Goal: Transaction & Acquisition: Purchase product/service

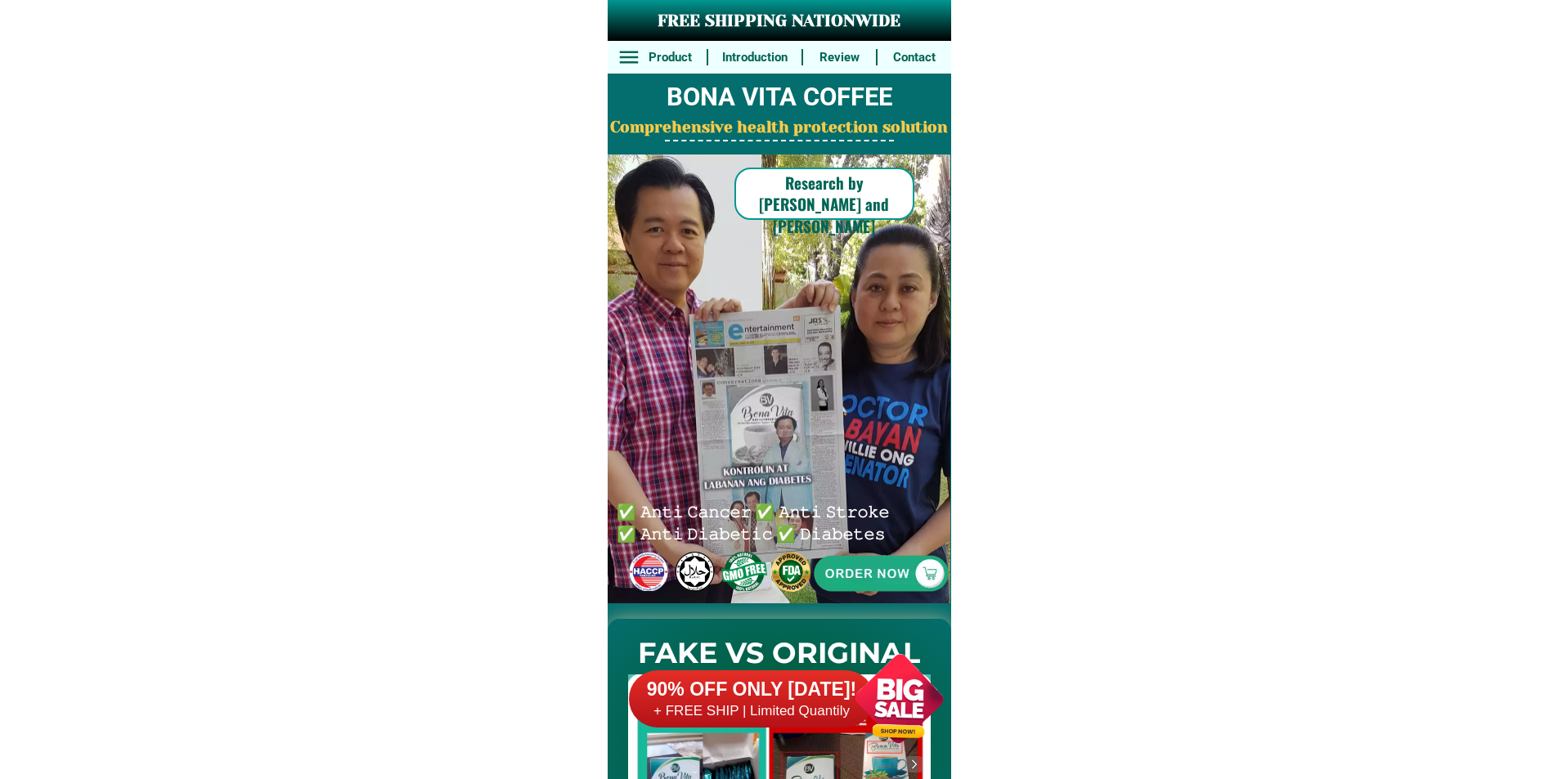
click at [751, 709] on h6 "+ FREE SHIP | Limited Quantily" at bounding box center [751, 712] width 245 height 18
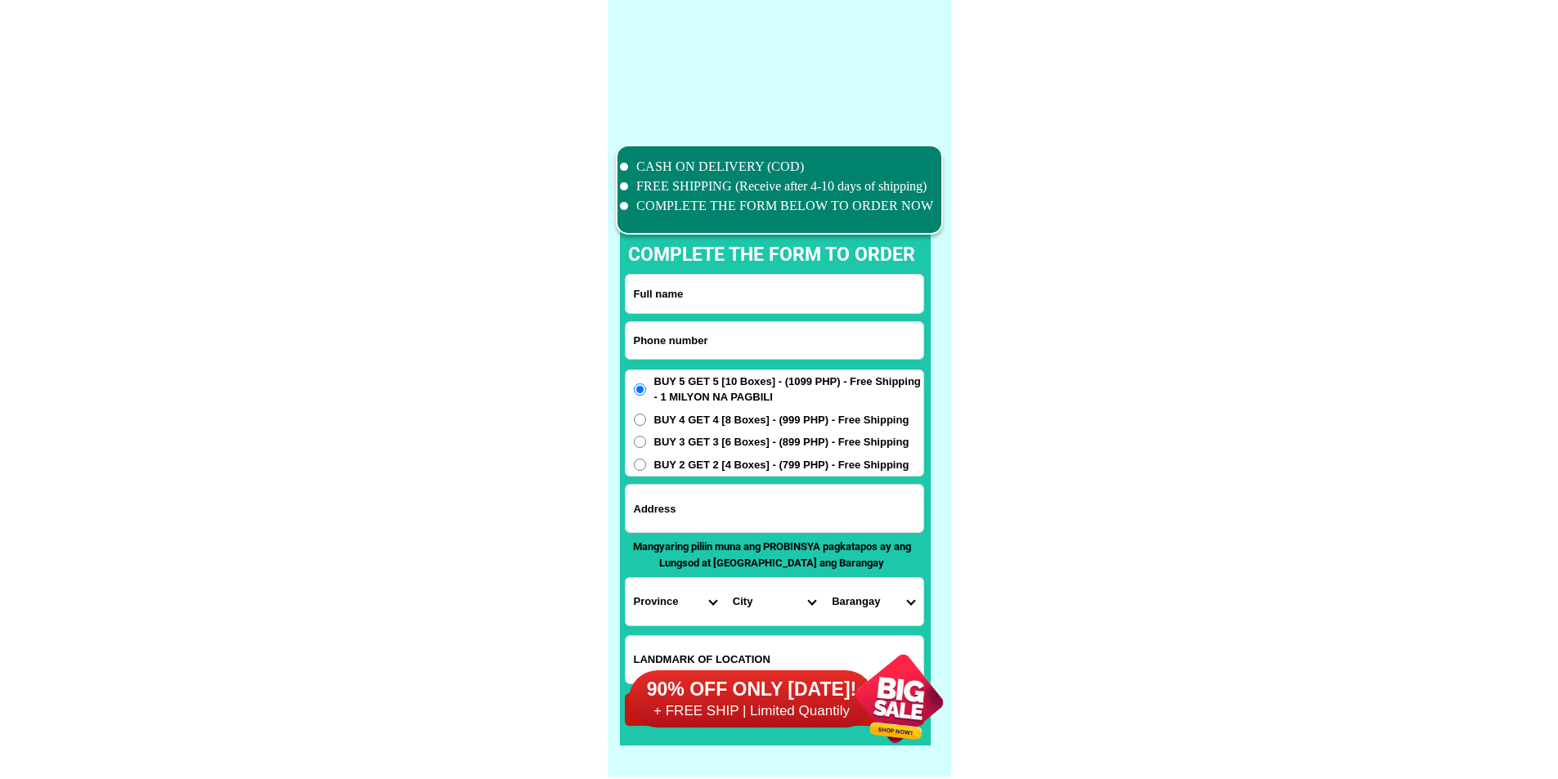
scroll to position [12715, 0]
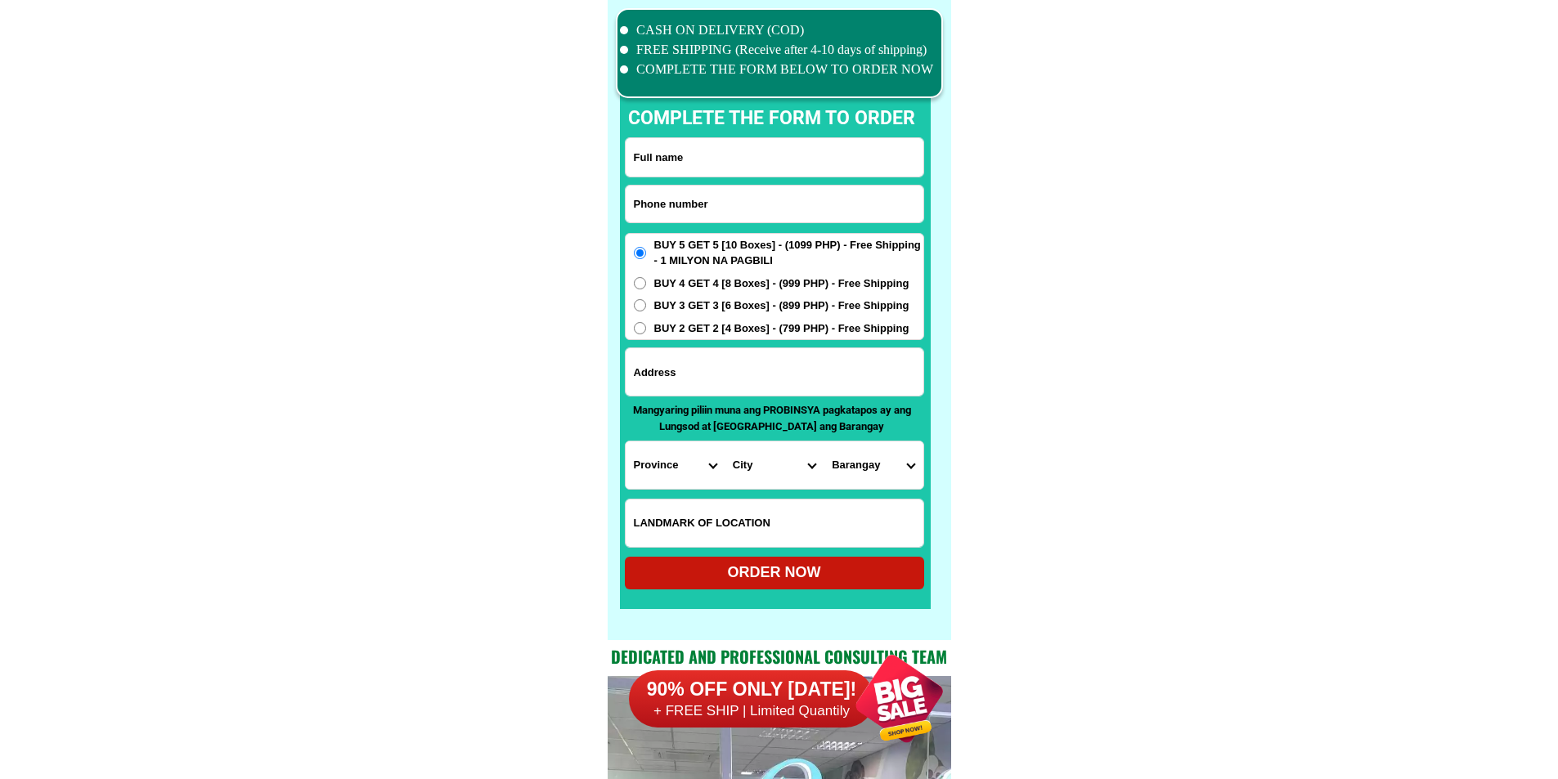
click at [704, 205] on input "Input phone_number" at bounding box center [775, 204] width 298 height 37
paste input "09266935815"
type input "09266935815"
click at [667, 152] on input "Input full_name" at bounding box center [775, 157] width 298 height 38
paste input "[PERSON_NAME]"
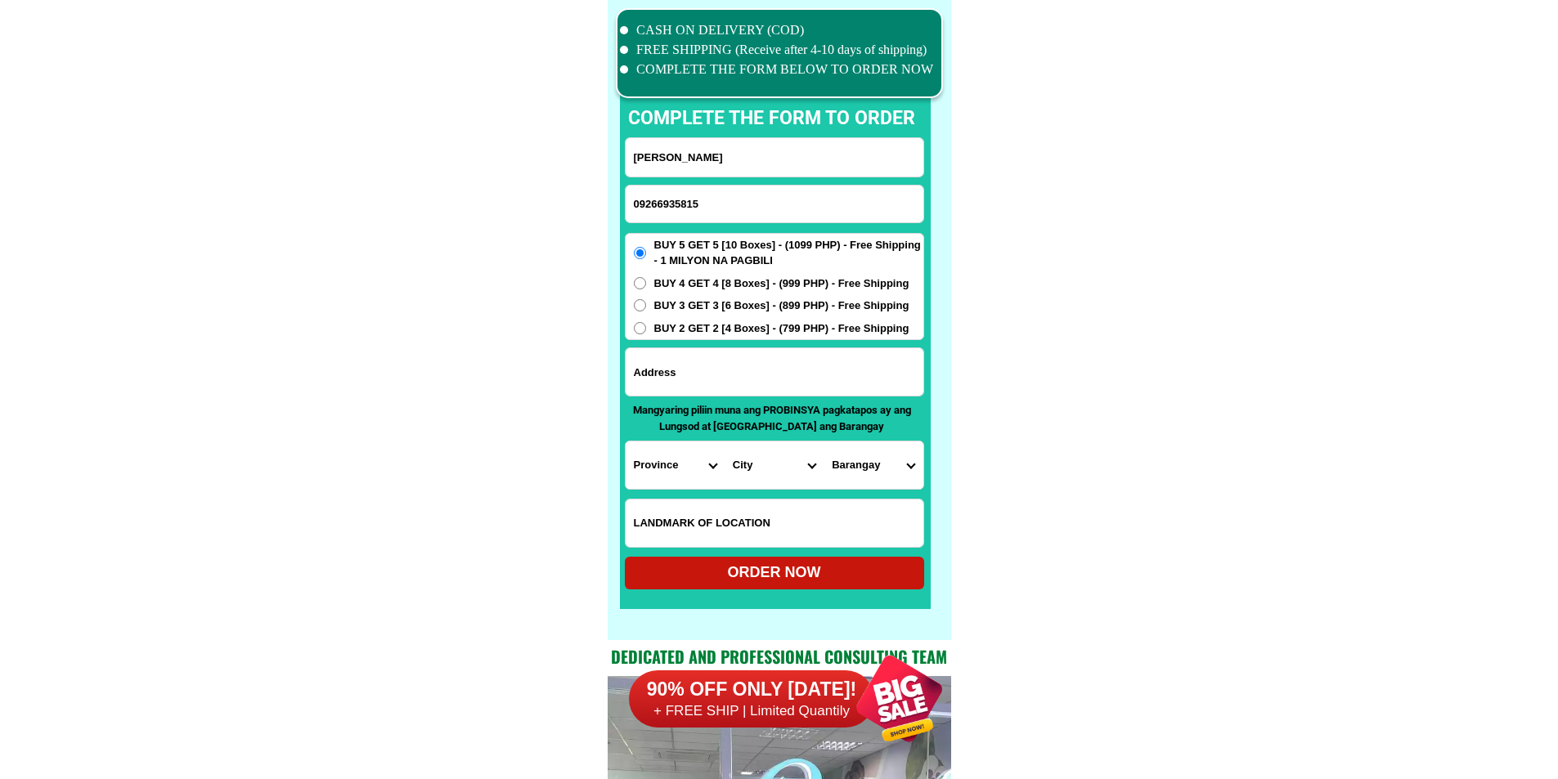
type input "[PERSON_NAME]"
click at [748, 357] on input "Input address" at bounding box center [775, 371] width 298 height 47
paste input "1199 avocado st camarin D [GEOGRAPHIC_DATA] brgy 178"
type input "1199 avocado st camarin D [GEOGRAPHIC_DATA] brgy 178"
click at [656, 466] on select "Province [GEOGRAPHIC_DATA] [GEOGRAPHIC_DATA][PERSON_NAME][GEOGRAPHIC_DATA][GEOG…" at bounding box center [675, 465] width 99 height 47
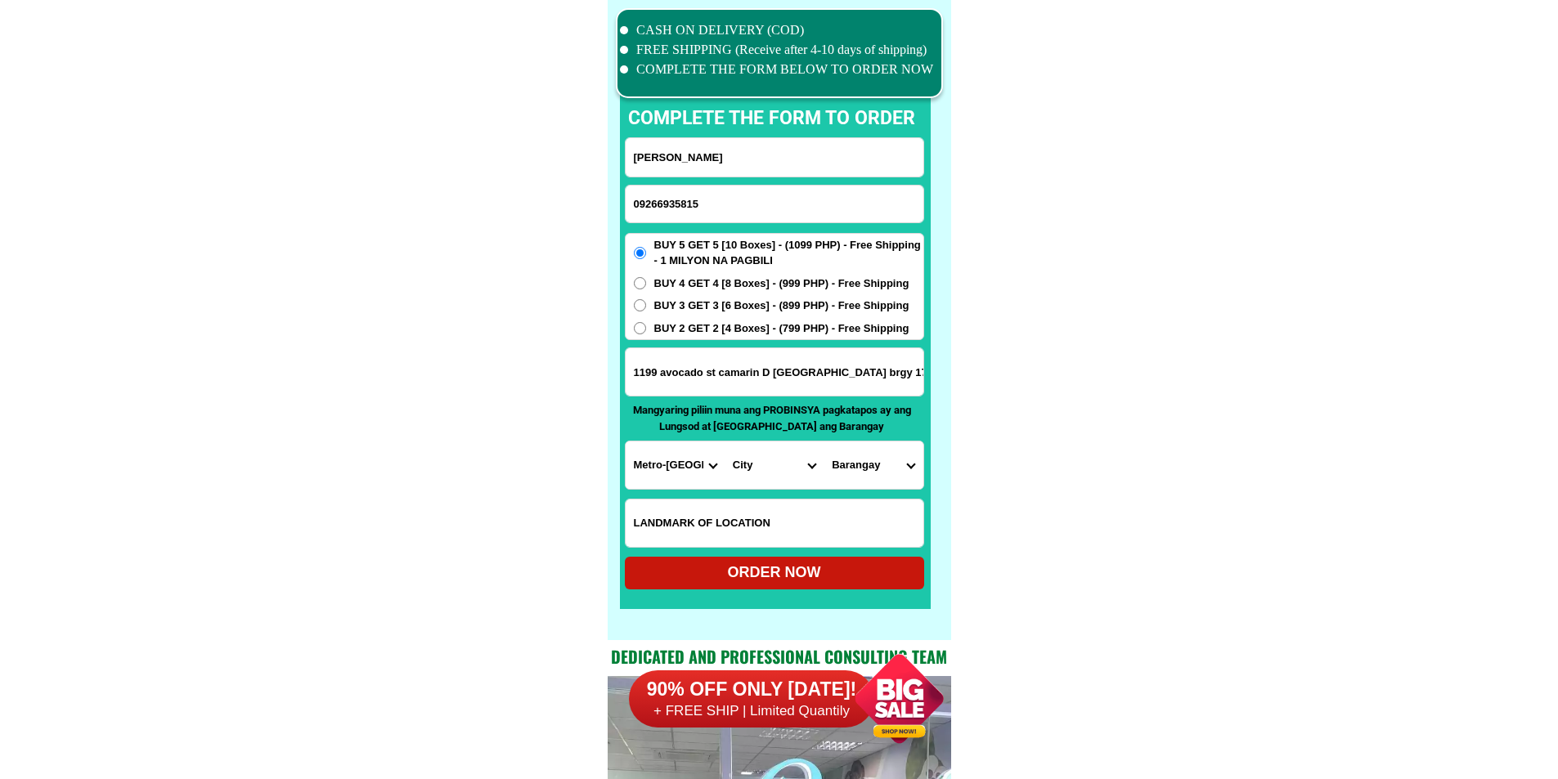
click at [721, 478] on select "Province [GEOGRAPHIC_DATA] [GEOGRAPHIC_DATA][PERSON_NAME][GEOGRAPHIC_DATA][GEOG…" at bounding box center [675, 465] width 99 height 47
click at [639, 467] on select "Province [GEOGRAPHIC_DATA] [GEOGRAPHIC_DATA][PERSON_NAME][GEOGRAPHIC_DATA][GEOG…" at bounding box center [675, 465] width 99 height 47
select select "63_219"
drag, startPoint x: 1135, startPoint y: 493, endPoint x: 1054, endPoint y: 496, distance: 81.0
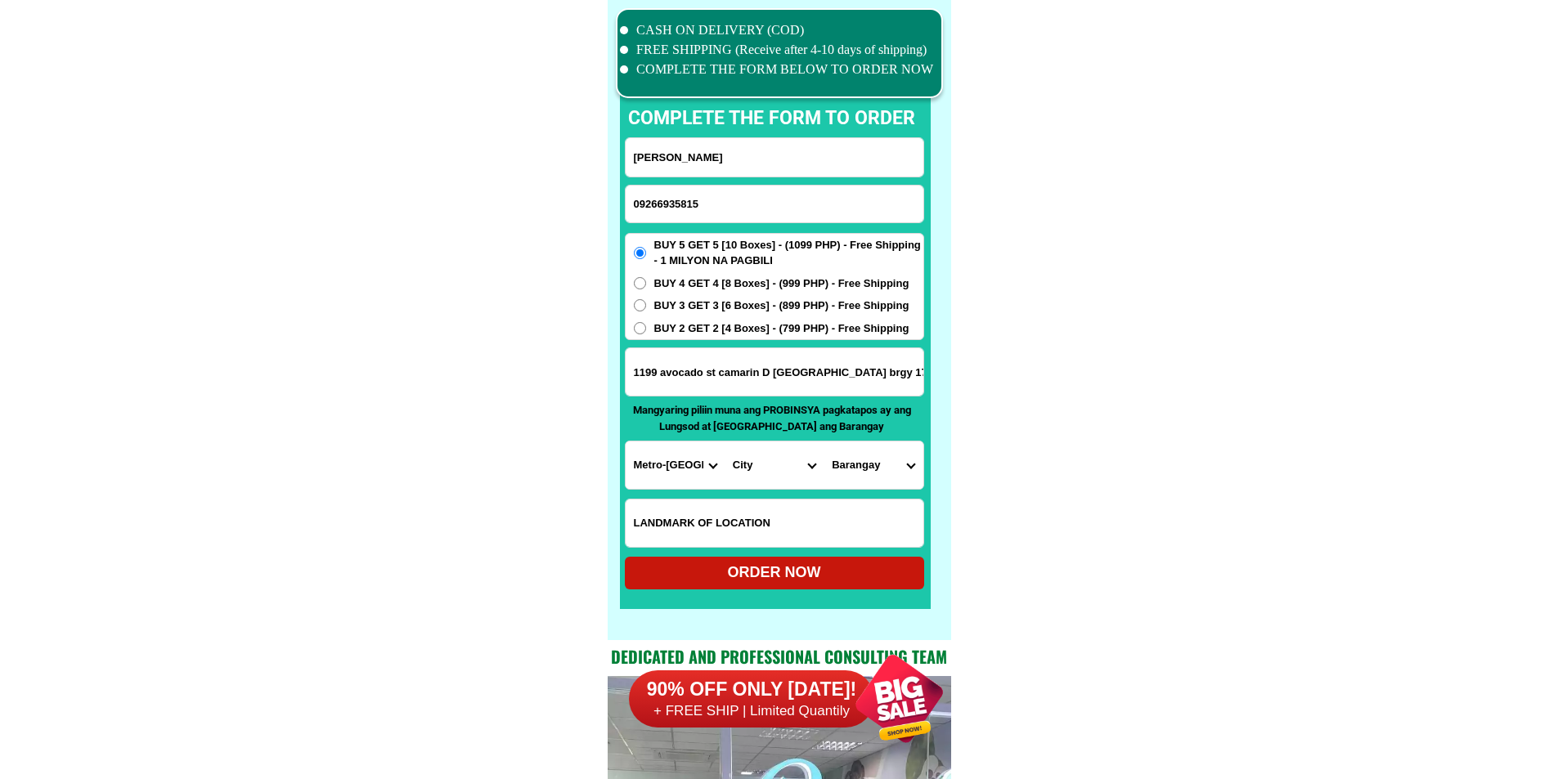
click at [747, 482] on select "City [GEOGRAPHIC_DATA] [GEOGRAPHIC_DATA] [GEOGRAPHIC_DATA] [GEOGRAPHIC_DATA]-ci…" at bounding box center [774, 465] width 99 height 47
select select "63_2199773"
click at [879, 459] on select "[GEOGRAPHIC_DATA]" at bounding box center [873, 465] width 99 height 47
select select "63_21997731890"
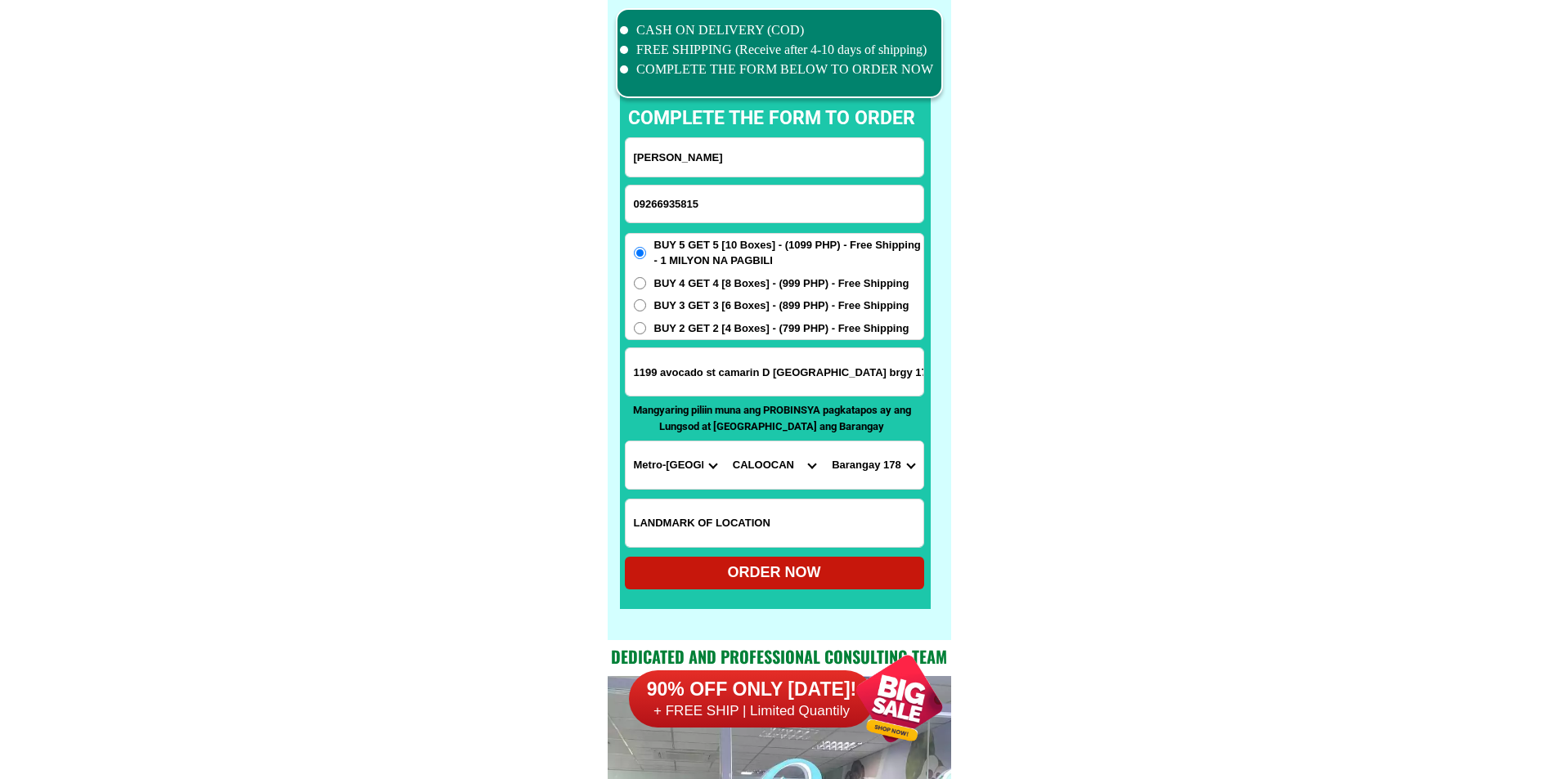
click at [824, 442] on select "[GEOGRAPHIC_DATA]" at bounding box center [873, 465] width 99 height 47
click at [802, 528] on input "Input LANDMARKOFLOCATION" at bounding box center [775, 523] width 298 height 47
paste input "tapat ng malaking puno ng sampalok"
type input "tapat ng malaking puno ng sampalok"
click at [783, 569] on div "ORDER NOW" at bounding box center [774, 573] width 299 height 22
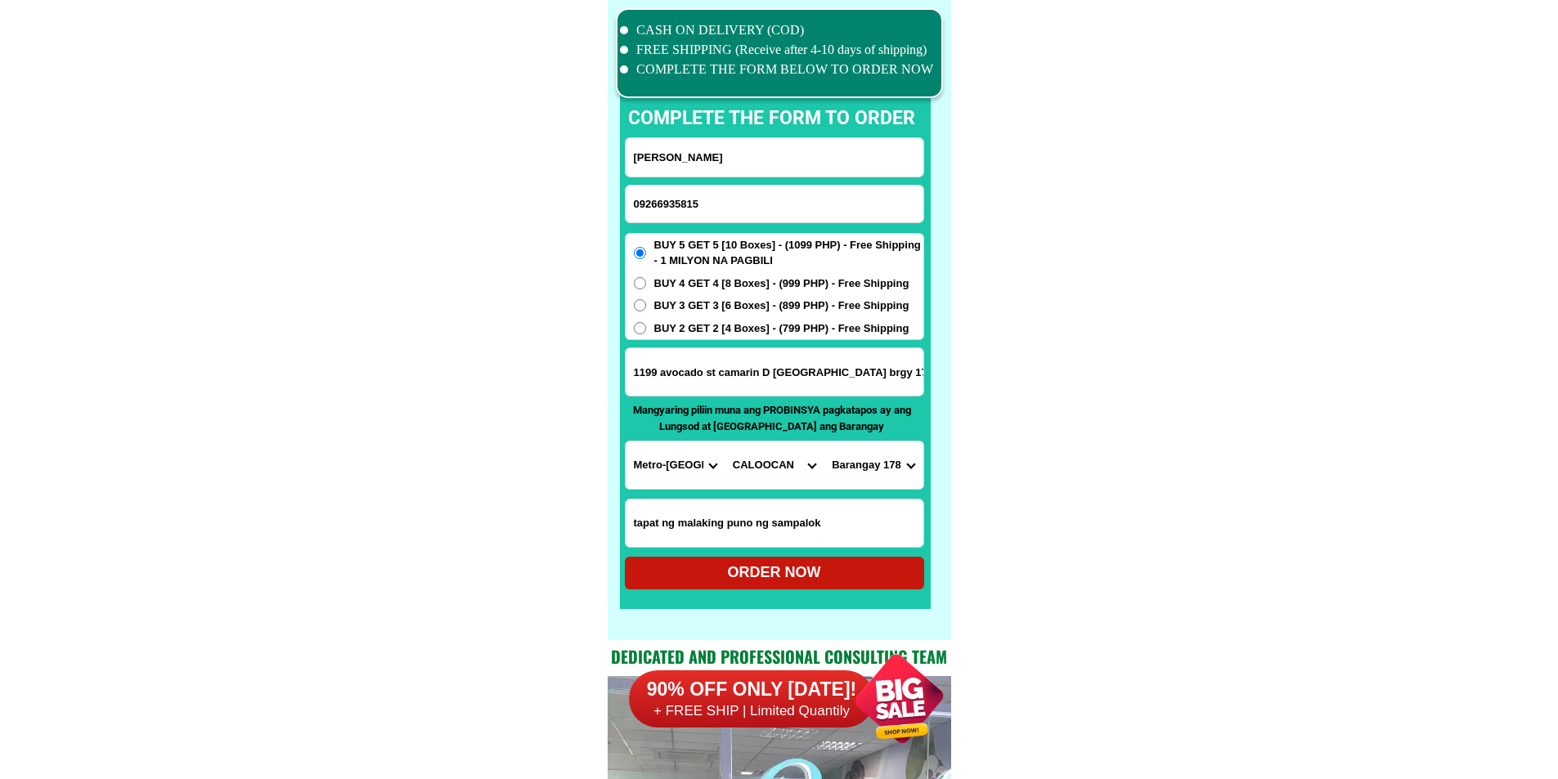
type input "[PERSON_NAME]"
radio input "true"
click at [806, 218] on input "Input phone_number" at bounding box center [775, 204] width 298 height 37
paste input "09557012324"
type input "09557012324"
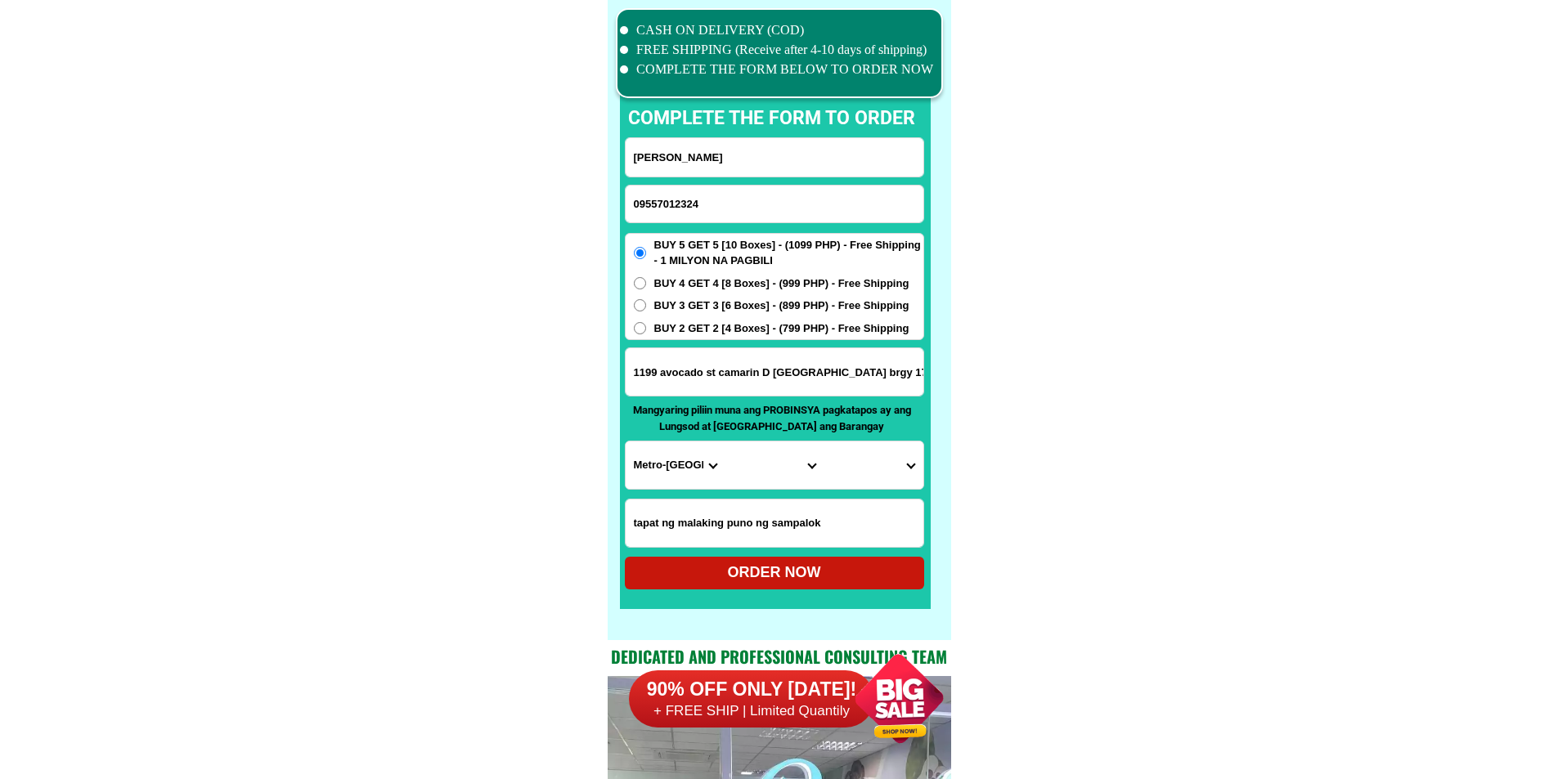
click at [735, 158] on input "[PERSON_NAME]" at bounding box center [775, 157] width 298 height 38
paste input "[PERSON_NAME]"
type input "[PERSON_NAME]"
click at [772, 370] on input "1199 avocado st camarin D [GEOGRAPHIC_DATA] brgy 178" at bounding box center [775, 371] width 298 height 47
paste input "sitio 1, parioc Segundo, [GEOGRAPHIC_DATA], [GEOGRAPHIC_DATA], PAG pasok mo sa …"
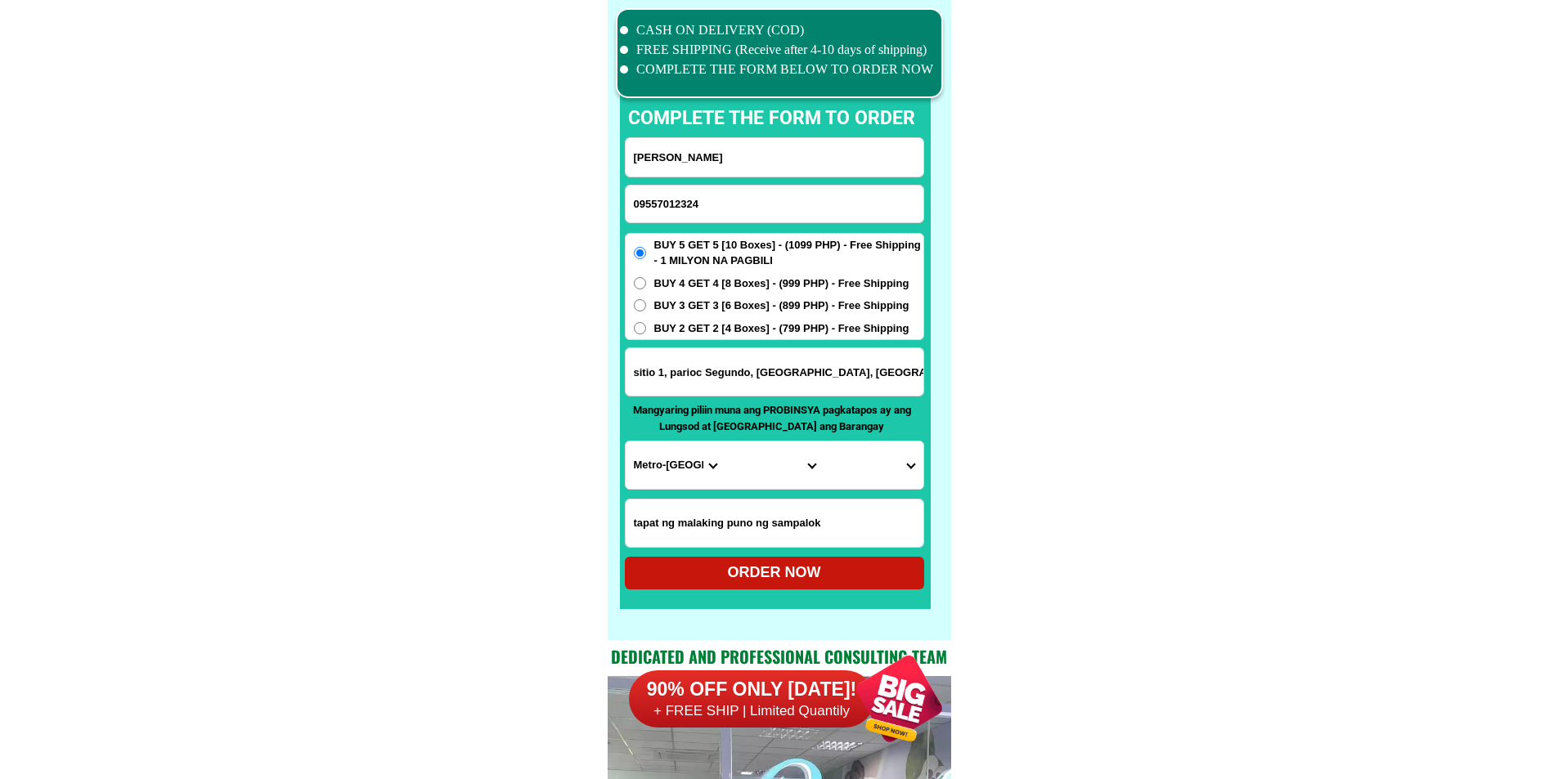
scroll to position [0, 351]
type input "sitio 1, parioc Segundo, [GEOGRAPHIC_DATA], [GEOGRAPHIC_DATA], PAG pasok mo sa …"
click at [689, 465] on select "Province [GEOGRAPHIC_DATA] [GEOGRAPHIC_DATA][PERSON_NAME][GEOGRAPHIC_DATA][GEOG…" at bounding box center [675, 465] width 99 height 47
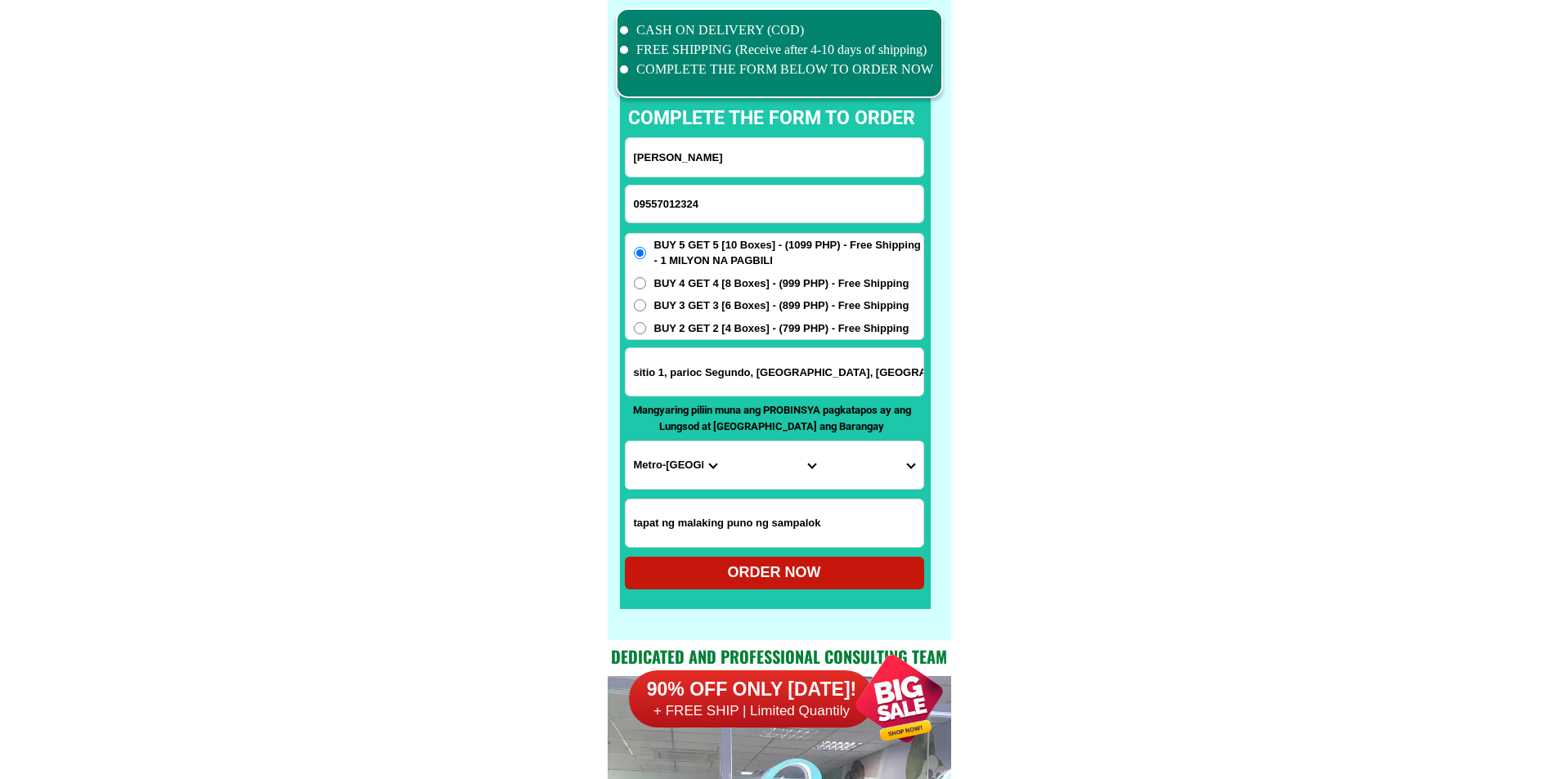
select select "63_682"
click at [719, 461] on select "Province [GEOGRAPHIC_DATA] [GEOGRAPHIC_DATA][PERSON_NAME][GEOGRAPHIC_DATA][GEOG…" at bounding box center [675, 465] width 99 height 47
click at [776, 469] on select "City [GEOGRAPHIC_DATA][PERSON_NAME][GEOGRAPHIC_DATA][GEOGRAPHIC_DATA][GEOGRAPHI…" at bounding box center [774, 465] width 99 height 47
click at [783, 477] on select "City [GEOGRAPHIC_DATA][PERSON_NAME][GEOGRAPHIC_DATA][GEOGRAPHIC_DATA][GEOGRAPHI…" at bounding box center [774, 465] width 99 height 47
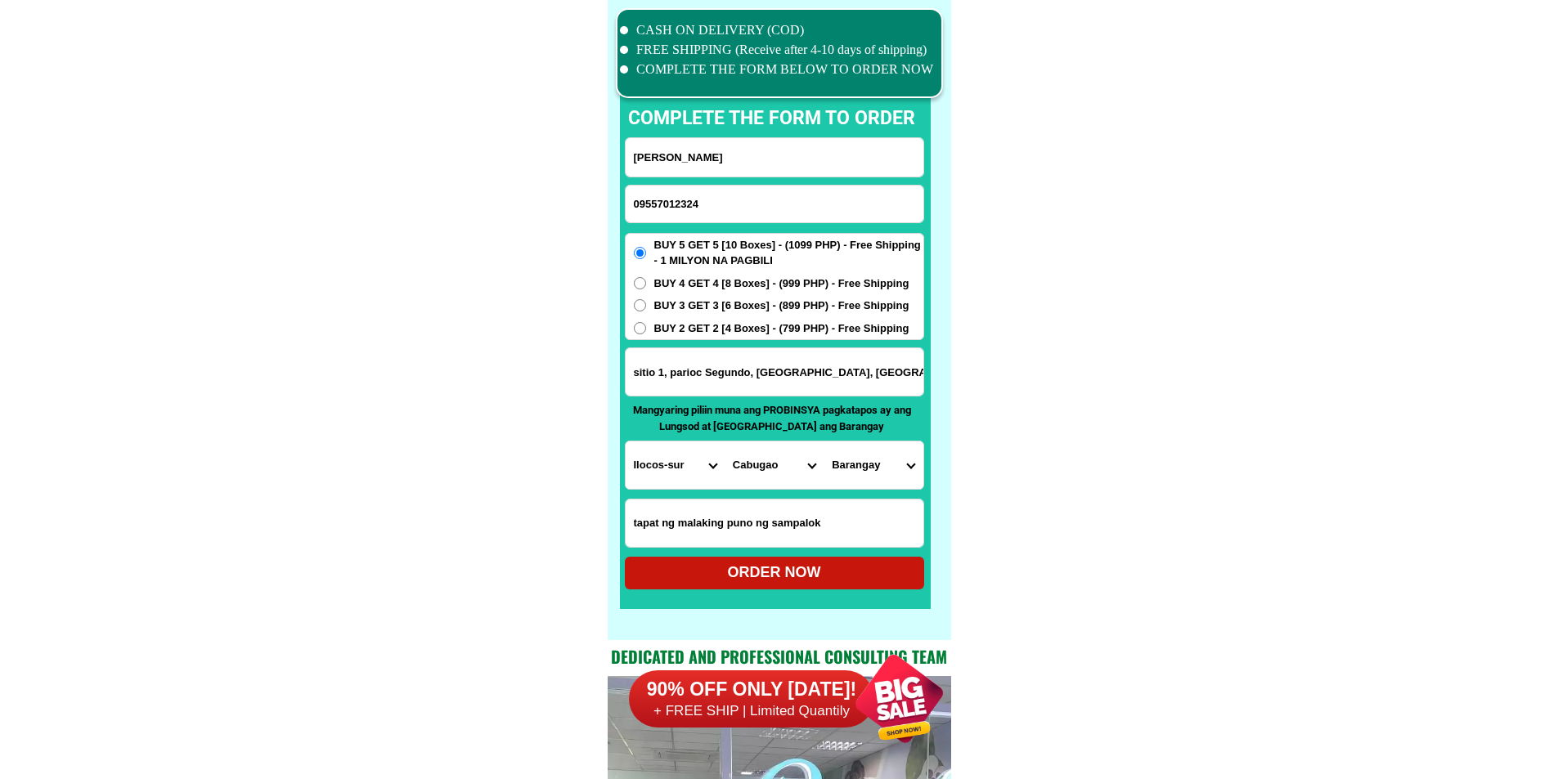
click at [783, 477] on select "City [GEOGRAPHIC_DATA][PERSON_NAME][GEOGRAPHIC_DATA][GEOGRAPHIC_DATA][GEOGRAPHI…" at bounding box center [774, 465] width 99 height 47
select select "63_6825397"
click at [863, 465] on select "Barangay Allangigan primero Allangigan [PERSON_NAME] Bagani camposanto Bagani g…" at bounding box center [873, 465] width 99 height 47
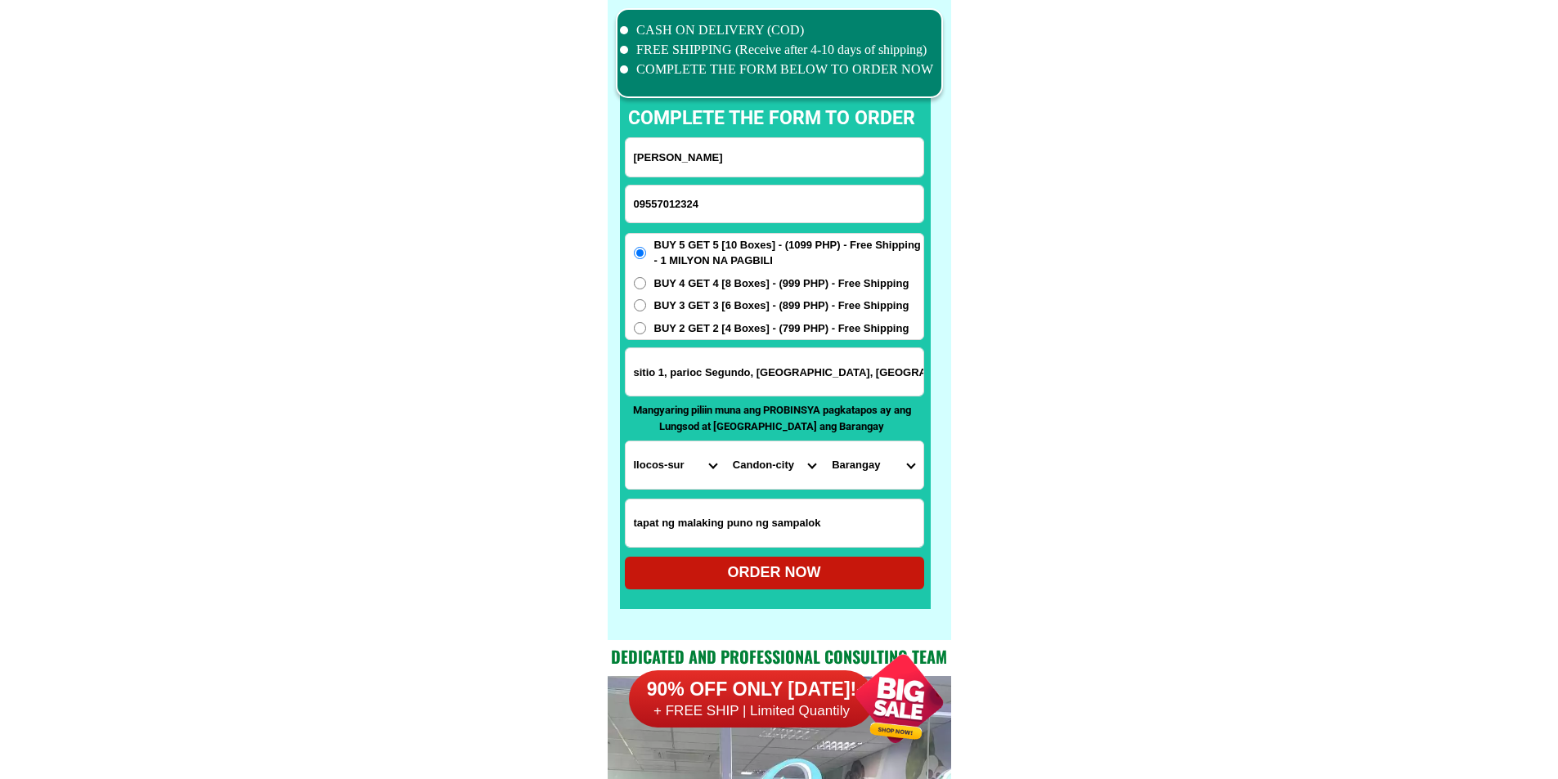
select select "63_682539776721"
drag, startPoint x: 1300, startPoint y: 324, endPoint x: 1220, endPoint y: 353, distance: 85.4
click at [817, 574] on div "ORDER NOW" at bounding box center [774, 573] width 299 height 22
radio input "true"
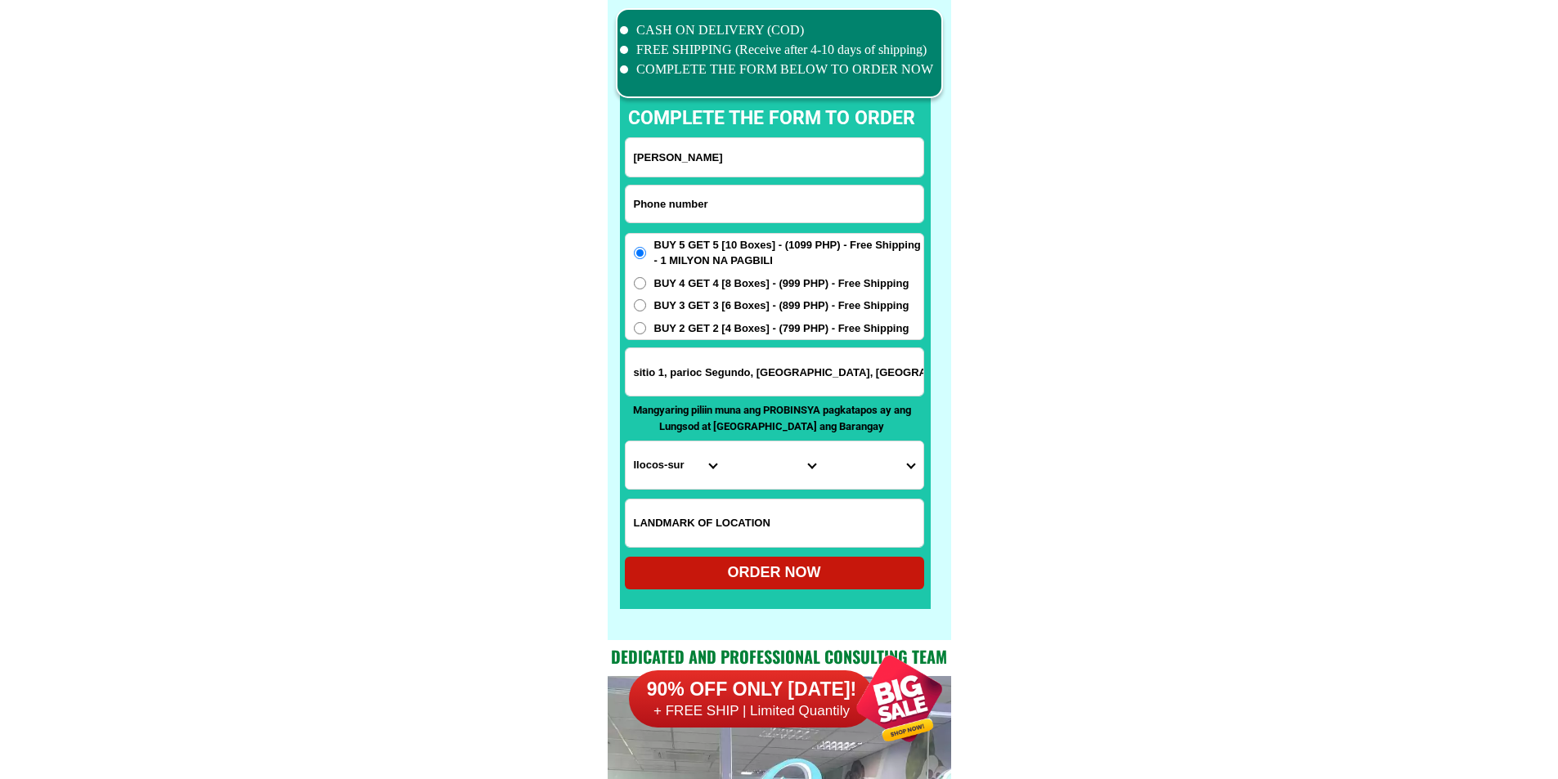
click at [728, 217] on input "Input phone_number" at bounding box center [775, 204] width 298 height 37
paste input "09914957599"
type input "09914957599"
click at [705, 362] on input "Input address" at bounding box center [775, 371] width 298 height 47
paste input "[PERSON_NAME] sipocot camarines sur zone 1nasa kaliwa.kanto"
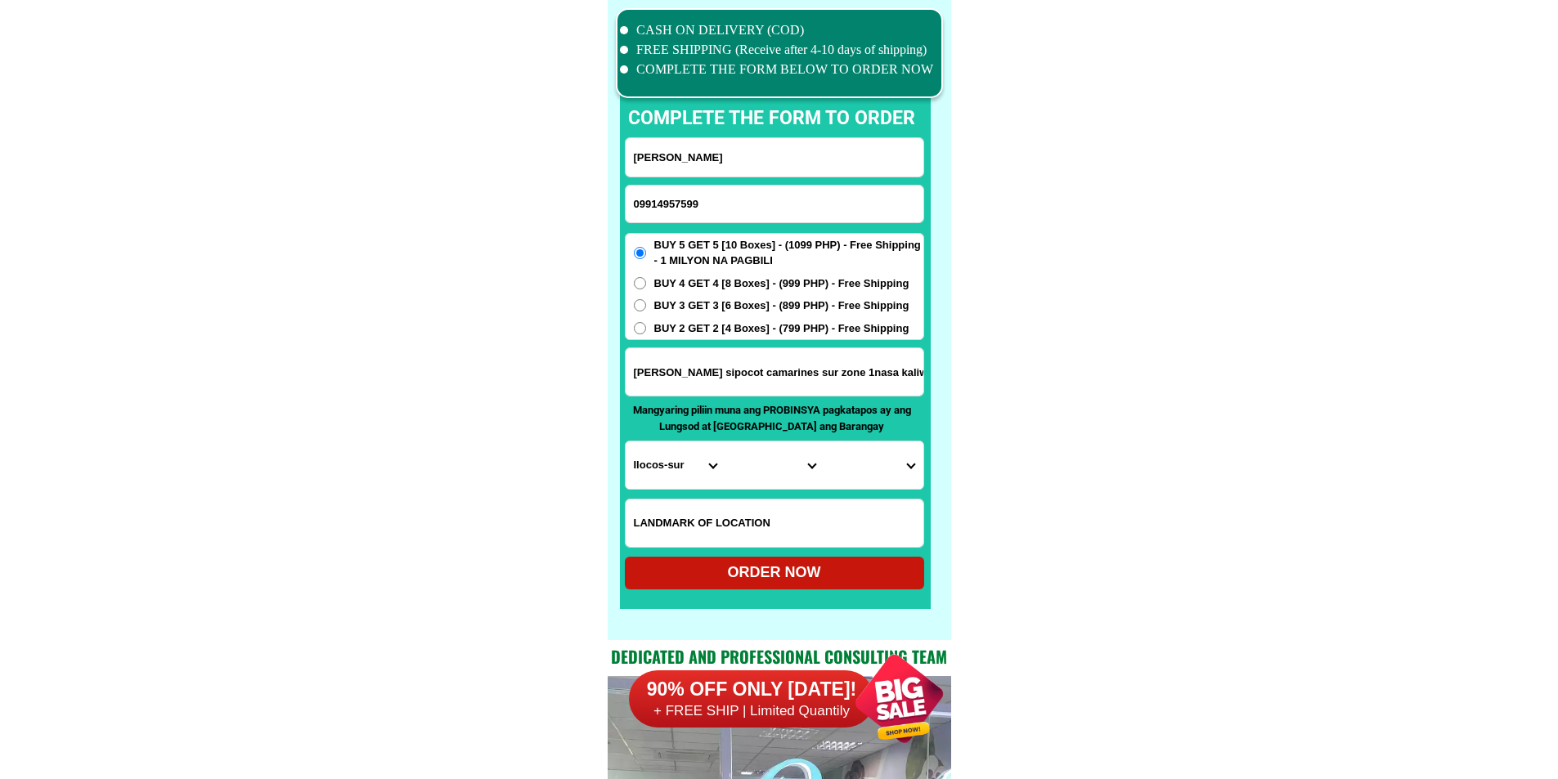
scroll to position [0, 61]
type input "[PERSON_NAME] sipocot camarines sur zone 1nasa kaliwa.kanto"
click at [698, 514] on input "Input LANDMARKOFLOCATION" at bounding box center [775, 523] width 298 height 47
paste input "malapit [DEMOGRAPHIC_DATA] pang 3bahay"
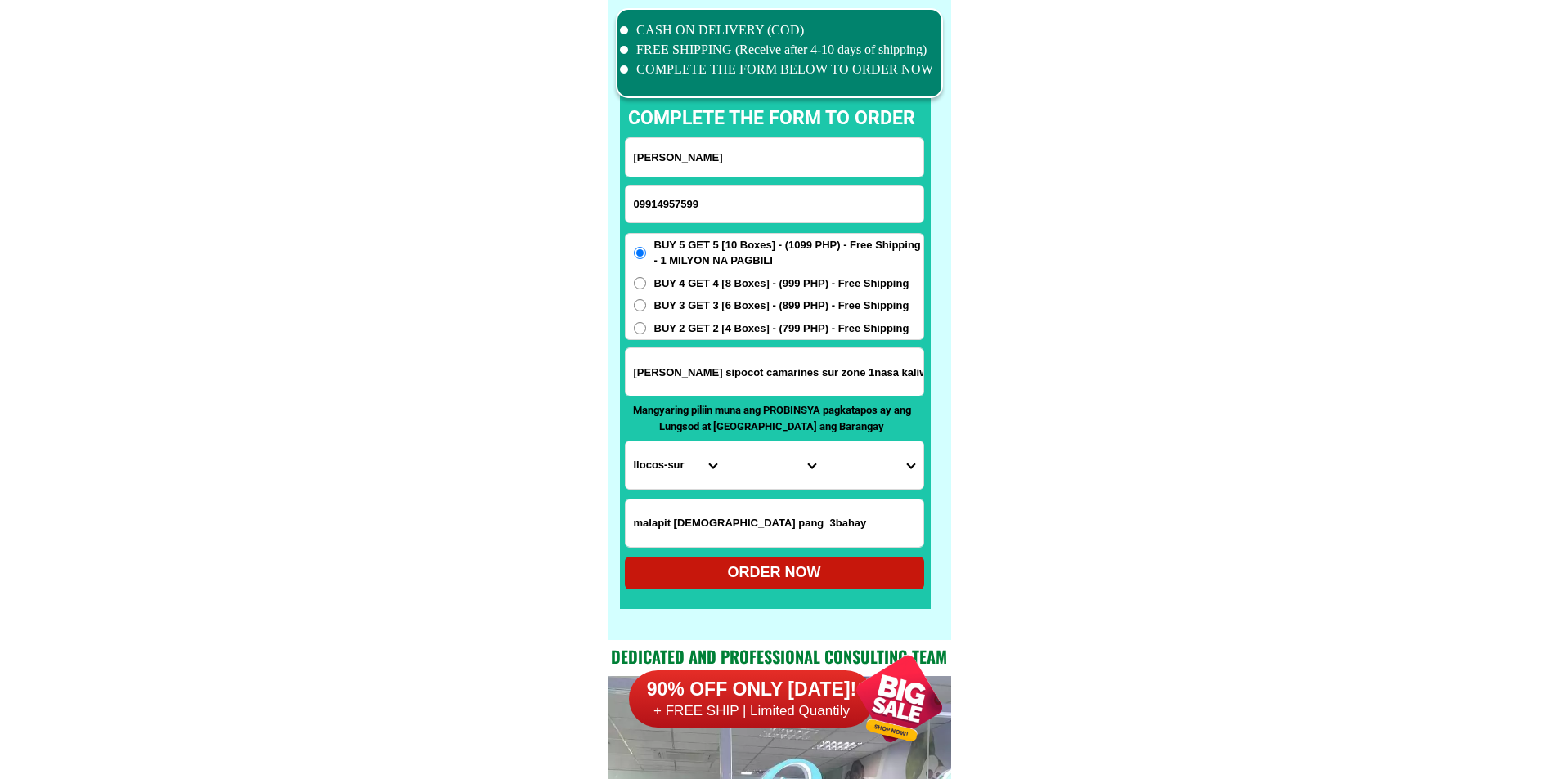
type input "malapit [DEMOGRAPHIC_DATA] pang 3bahay"
drag, startPoint x: 695, startPoint y: 372, endPoint x: 595, endPoint y: 384, distance: 100.4
click at [723, 161] on input "Input full_name" at bounding box center [775, 157] width 298 height 38
paste input "[PERSON_NAME]"
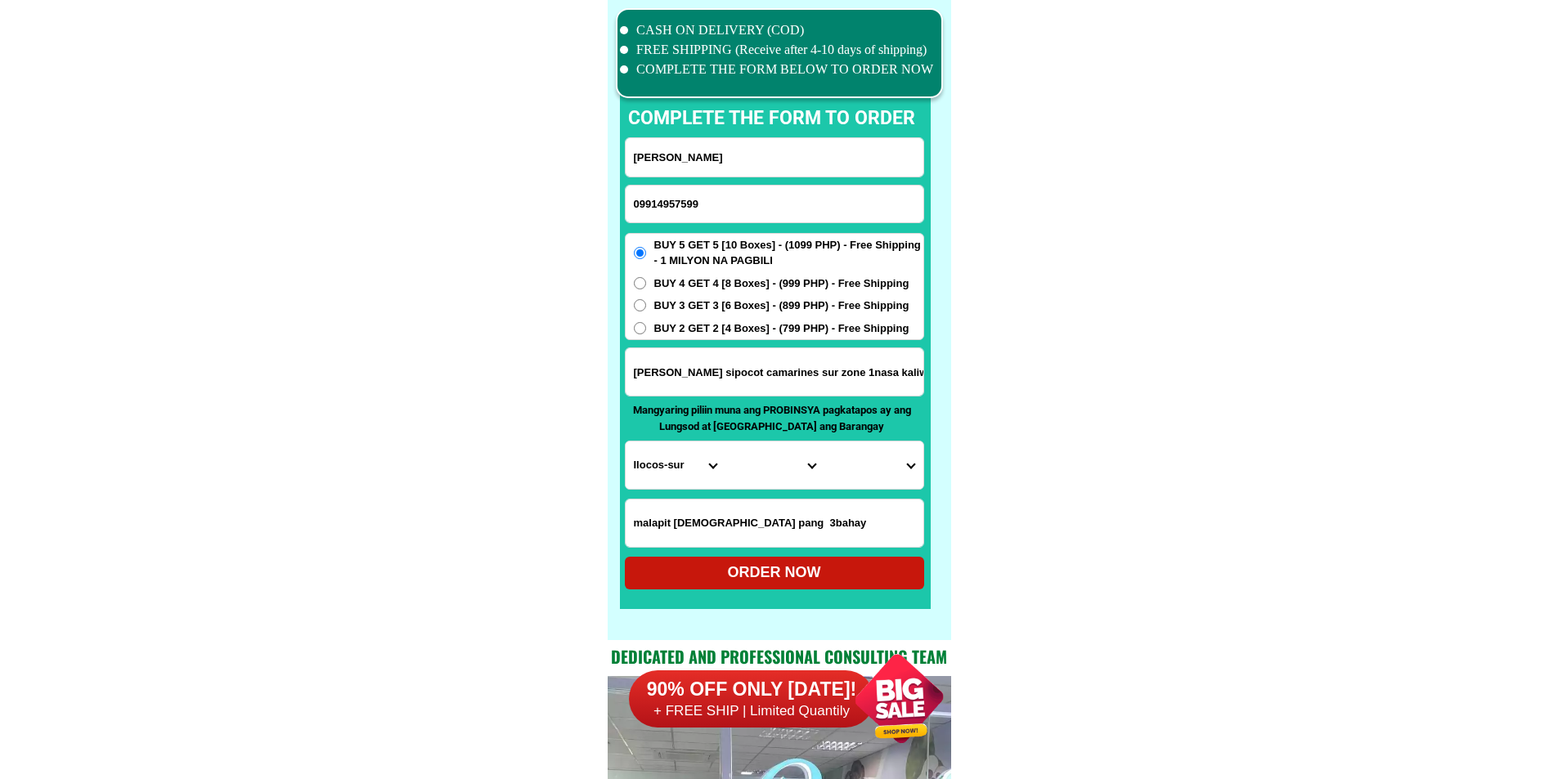
type input "[PERSON_NAME]"
drag, startPoint x: 694, startPoint y: 370, endPoint x: 604, endPoint y: 388, distance: 90.9
type input "cabuyao sipocot camarines sur zone 1nasa kaliwa.kanto"
click at [686, 447] on select "Province [GEOGRAPHIC_DATA] [GEOGRAPHIC_DATA][PERSON_NAME][GEOGRAPHIC_DATA][GEOG…" at bounding box center [675, 465] width 99 height 47
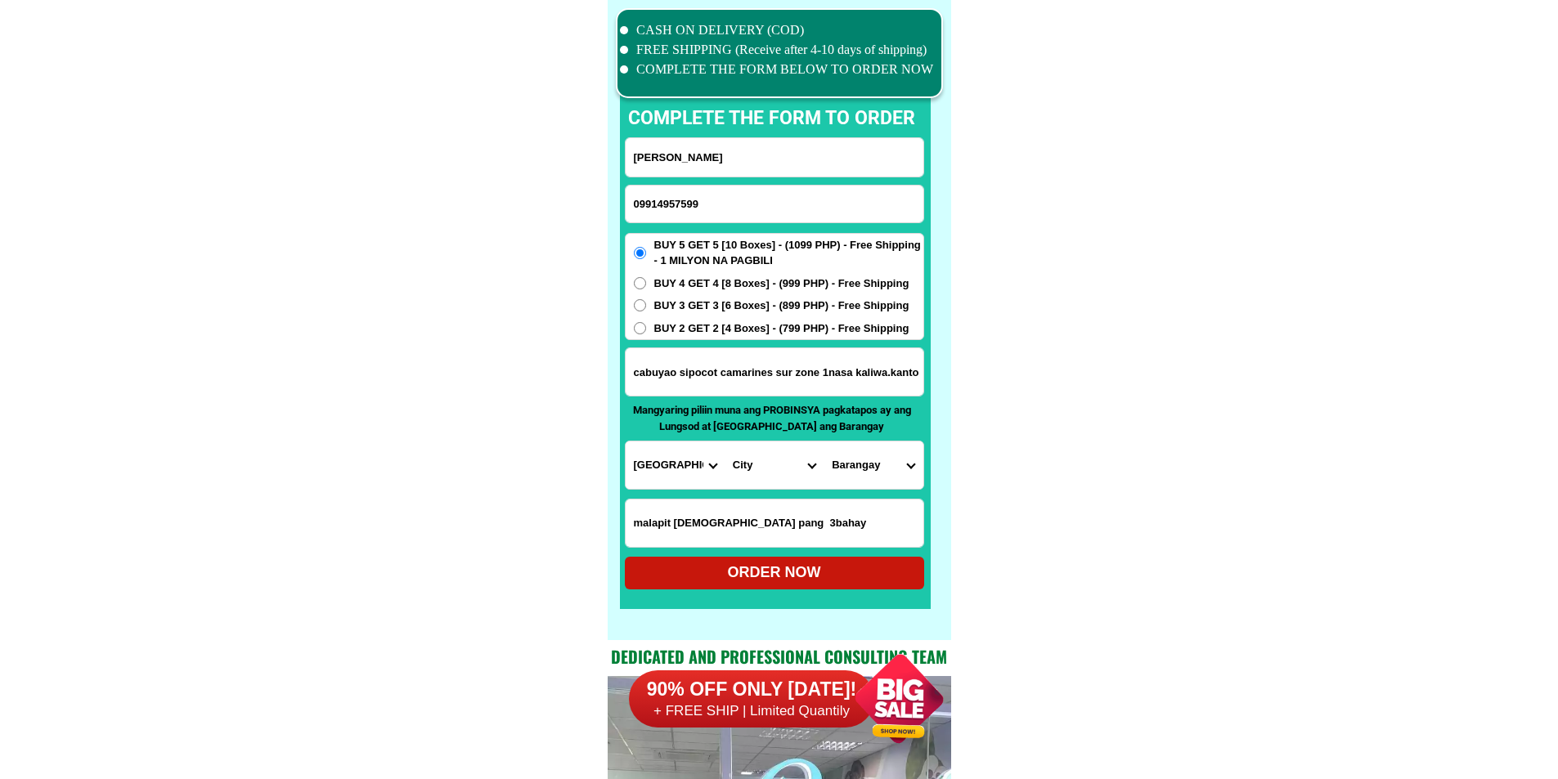
click at [664, 459] on select "Province [GEOGRAPHIC_DATA] [GEOGRAPHIC_DATA][PERSON_NAME][GEOGRAPHIC_DATA][GEOG…" at bounding box center [675, 465] width 99 height 47
select select "63_374"
drag, startPoint x: 1081, startPoint y: 484, endPoint x: 1016, endPoint y: 496, distance: 66.6
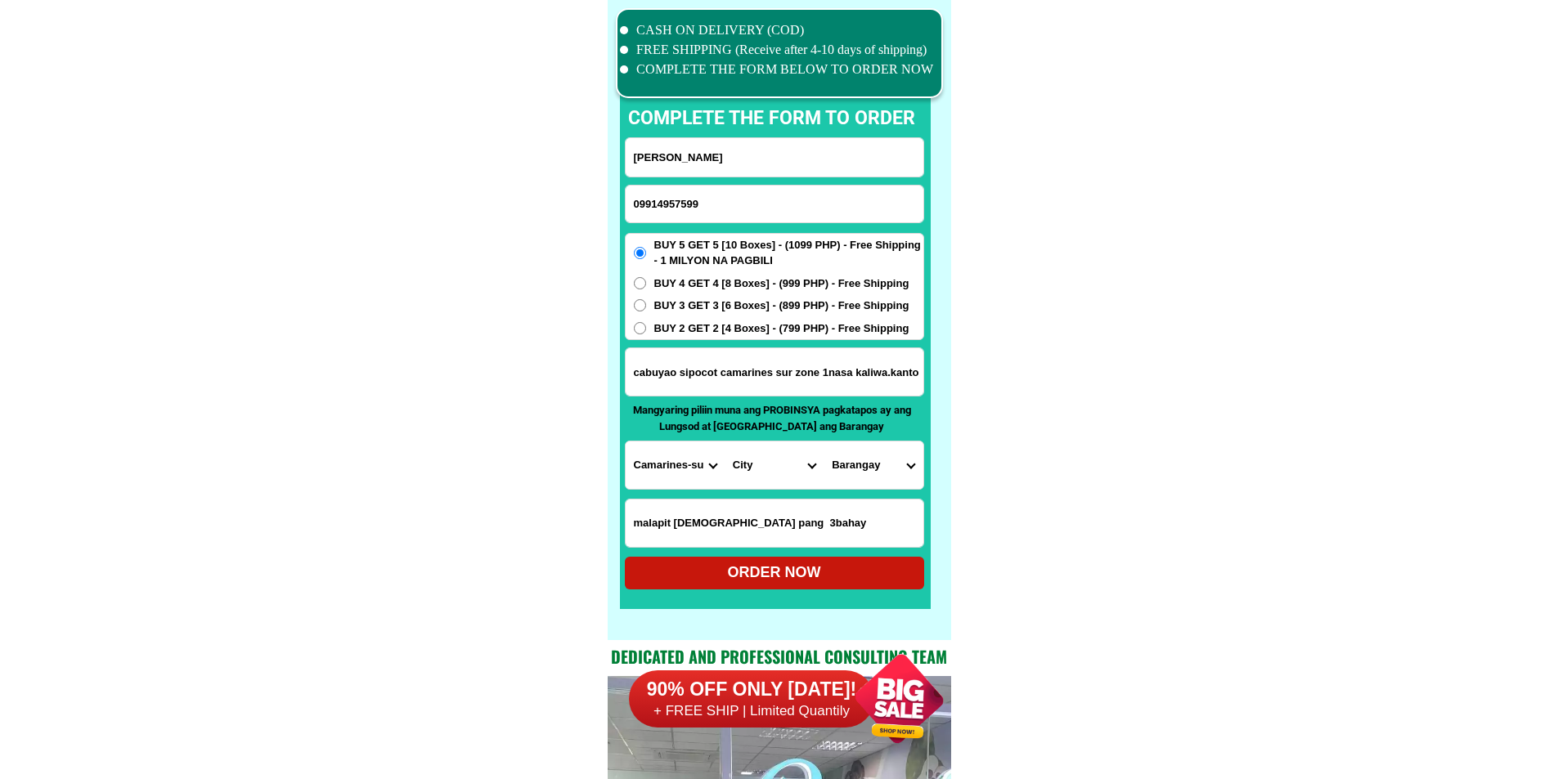
click at [748, 468] on select "City Baao Balatan [PERSON_NAME] Buhi [PERSON_NAME][GEOGRAPHIC_DATA] [GEOGRAPHIC…" at bounding box center [774, 465] width 99 height 47
select select "63_3744304"
click at [725, 442] on select "City Baao Balatan [PERSON_NAME] Buhi [PERSON_NAME][GEOGRAPHIC_DATA] [GEOGRAPHIC…" at bounding box center [774, 465] width 99 height 47
click at [895, 479] on select "Barangay Aldezar Alteza Anib [PERSON_NAME] Bagong sirang Binahian Bolo norte Bo…" at bounding box center [873, 465] width 99 height 47
select select "63_37443043205"
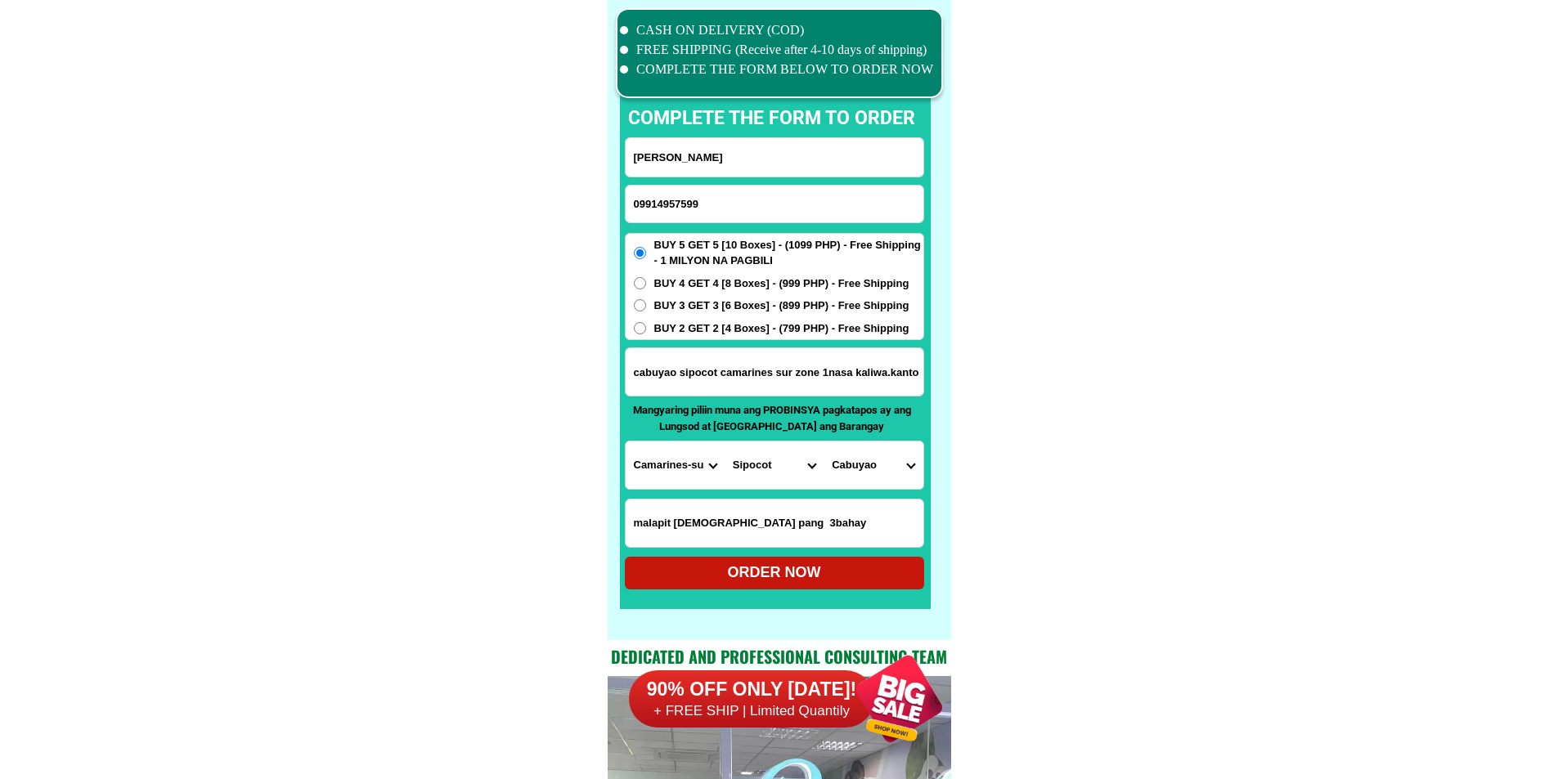
drag, startPoint x: 1096, startPoint y: 497, endPoint x: 1060, endPoint y: 501, distance: 36.2
click at [739, 582] on div "ORDER NOW" at bounding box center [774, 573] width 299 height 22
type input "cabuyao sipocot camarines sur zone 1nasa kaliwa.kanto"
radio input "true"
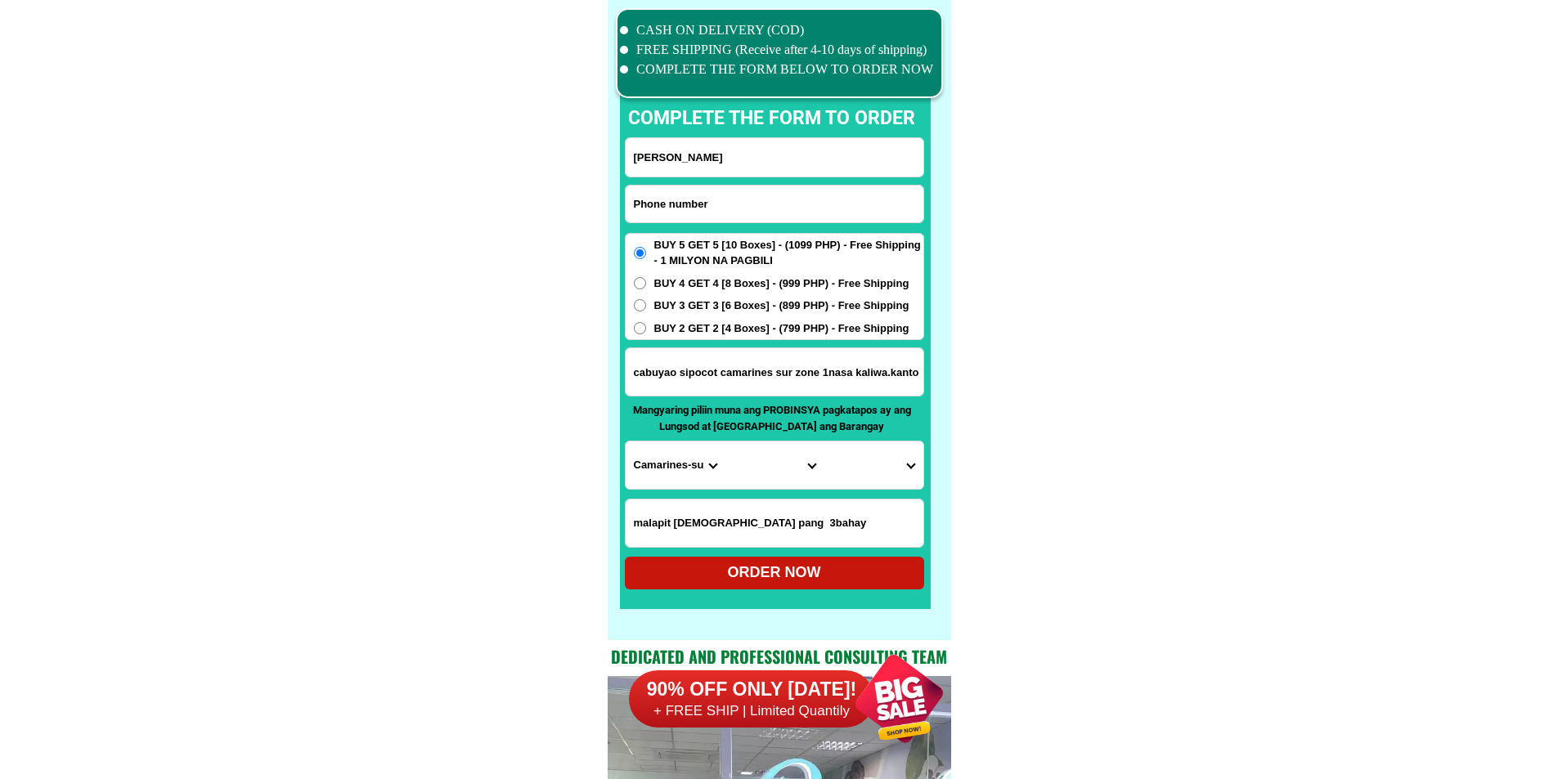
drag, startPoint x: 793, startPoint y: 212, endPoint x: 793, endPoint y: 176, distance: 36.0
click at [793, 212] on input "Input phone_number" at bounding box center [775, 204] width 298 height 37
paste input "09182000730"
type input "09182000730"
click at [833, 155] on input "[PERSON_NAME]" at bounding box center [775, 157] width 298 height 38
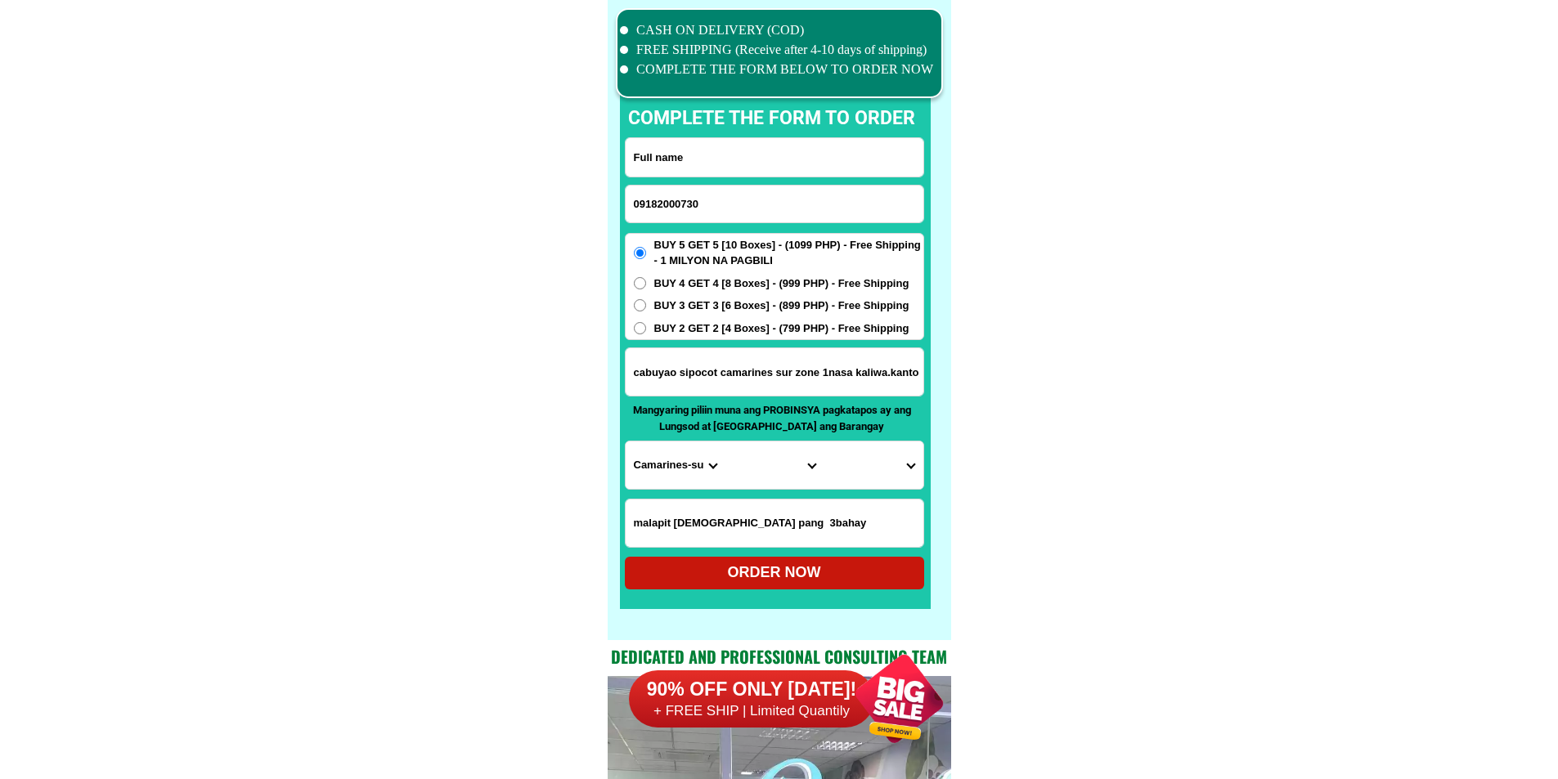
paste input "[PERSON_NAME] [GEOGRAPHIC_DATA][PERSON_NAME]"
type input "[PERSON_NAME] [GEOGRAPHIC_DATA][PERSON_NAME]"
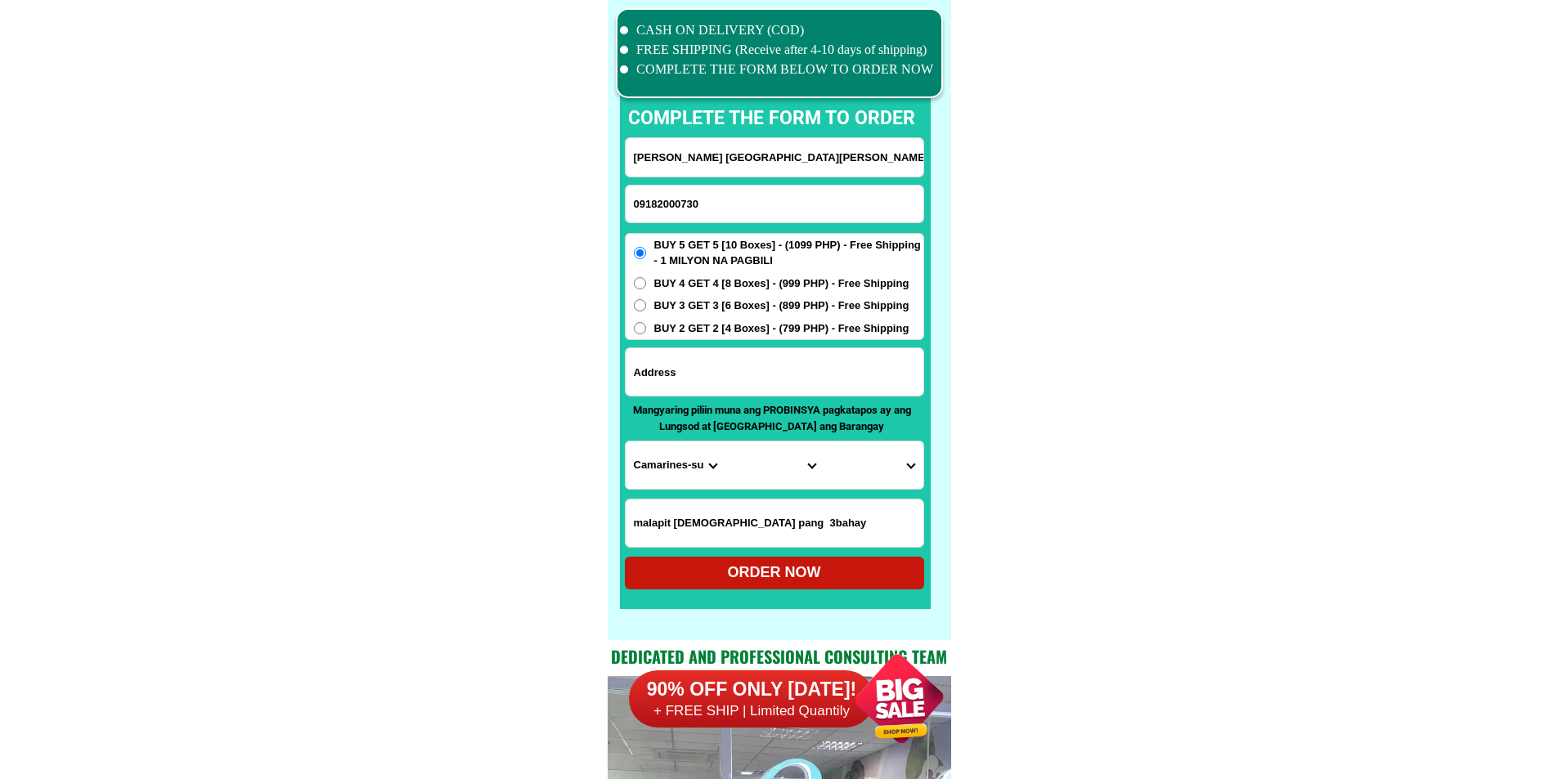
click at [753, 388] on input "Input address" at bounding box center [775, 371] width 298 height 47
paste input "Phase 3B blk8 lot6 SJDMHts. Brgy. [GEOGRAPHIC_DATA], CSJDM BULACAN. [GEOGRAPHIC…"
type input "Phase 3B blk8 lot6 SJDMHts. Brgy. [GEOGRAPHIC_DATA], CSJDM BULACAN. [GEOGRAPHIC…"
click at [730, 308] on span "BUY 3 GET 3 [6 Boxes] - (899 PHP) - Free Shipping" at bounding box center [781, 306] width 255 height 16
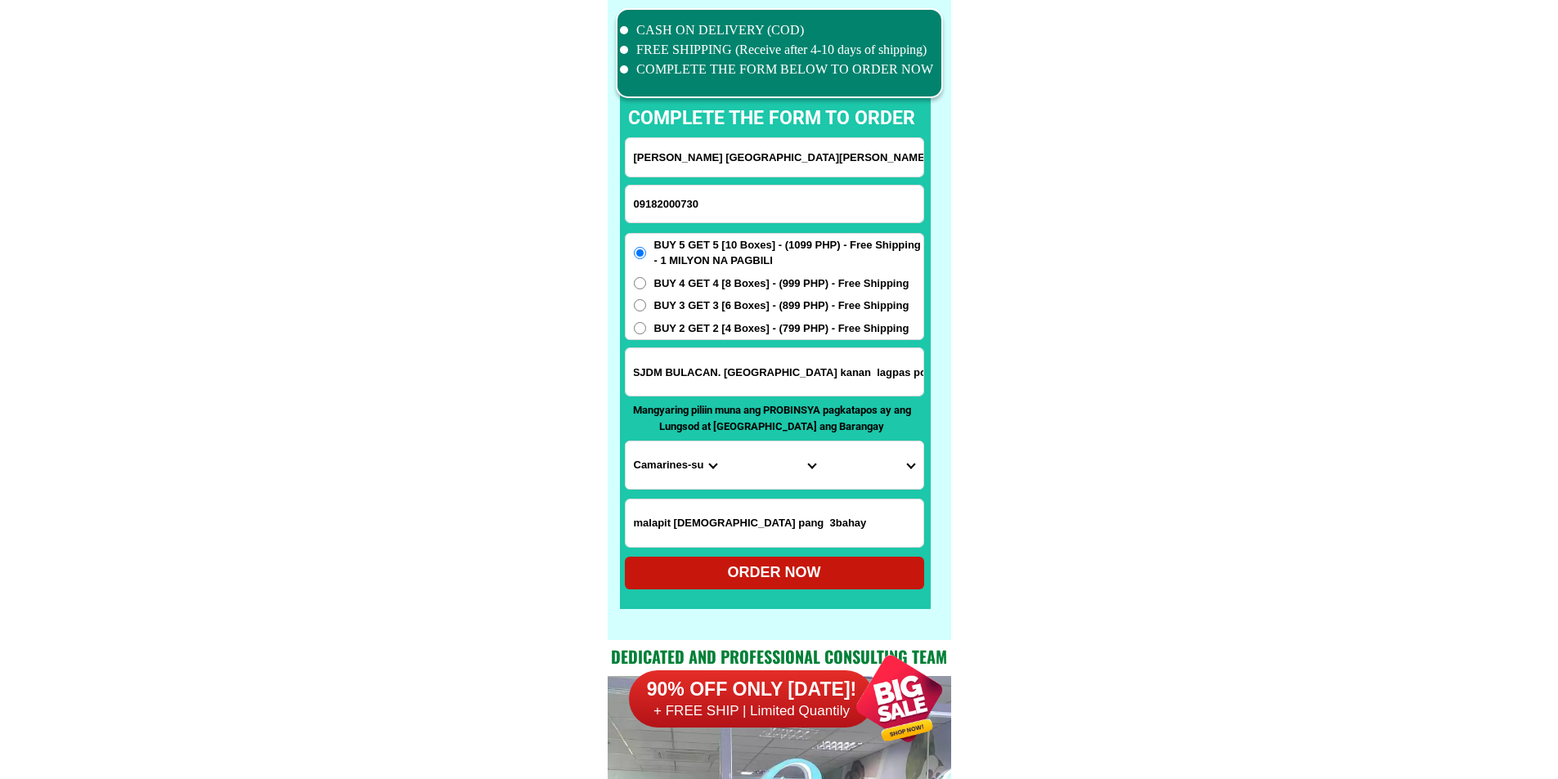
click at [646, 308] on input "BUY 3 GET 3 [6 Boxes] - (899 PHP) - Free Shipping" at bounding box center [640, 305] width 12 height 12
radio input "true"
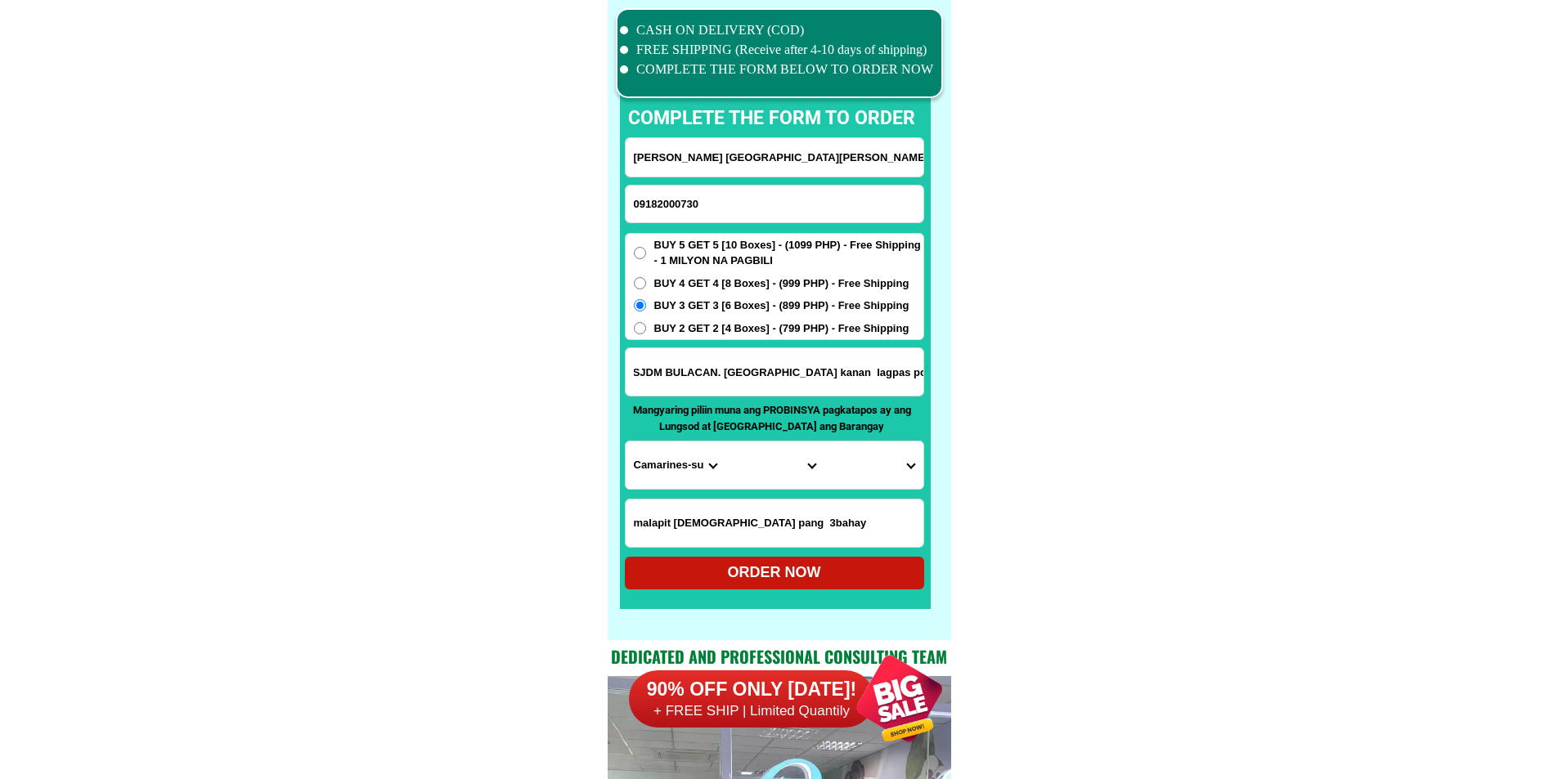
drag, startPoint x: 814, startPoint y: 359, endPoint x: 1070, endPoint y: 368, distance: 256.2
drag, startPoint x: 847, startPoint y: 382, endPoint x: 949, endPoint y: 385, distance: 101.5
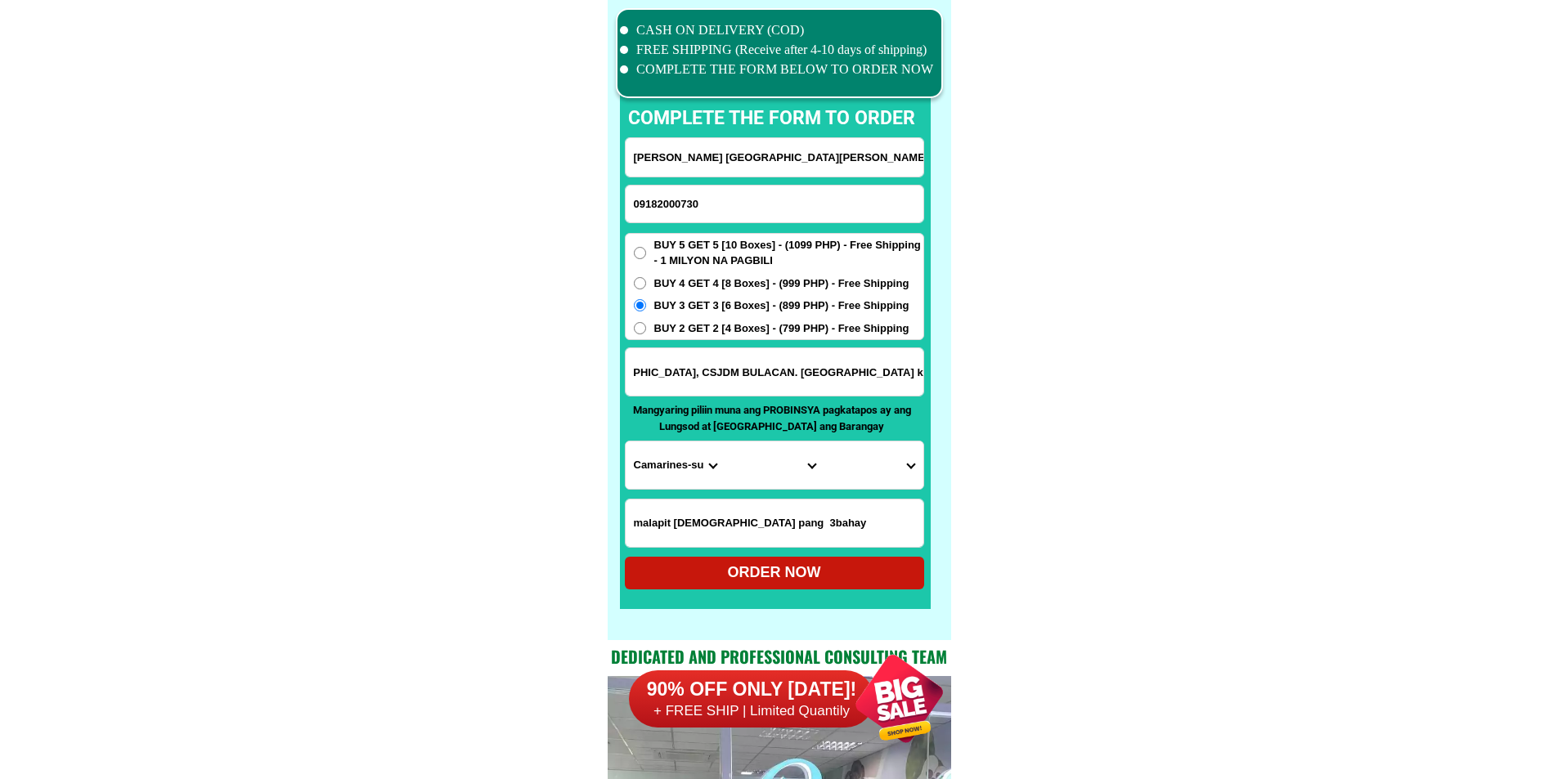
click at [949, 384] on div "CASH ON DELIVERY (COD) FREE SHIPPING (Receive after 4-10 days of shipping) COMP…" at bounding box center [780, 320] width 344 height 640
click at [824, 384] on input "Phase 3B blk8 lot6 SJDMHts. Brgy. [GEOGRAPHIC_DATA], CSJDM BULACAN. [GEOGRAPHIC…" at bounding box center [775, 371] width 298 height 47
click at [684, 453] on select "Province [GEOGRAPHIC_DATA] [GEOGRAPHIC_DATA][PERSON_NAME][GEOGRAPHIC_DATA][GEOG…" at bounding box center [675, 465] width 99 height 47
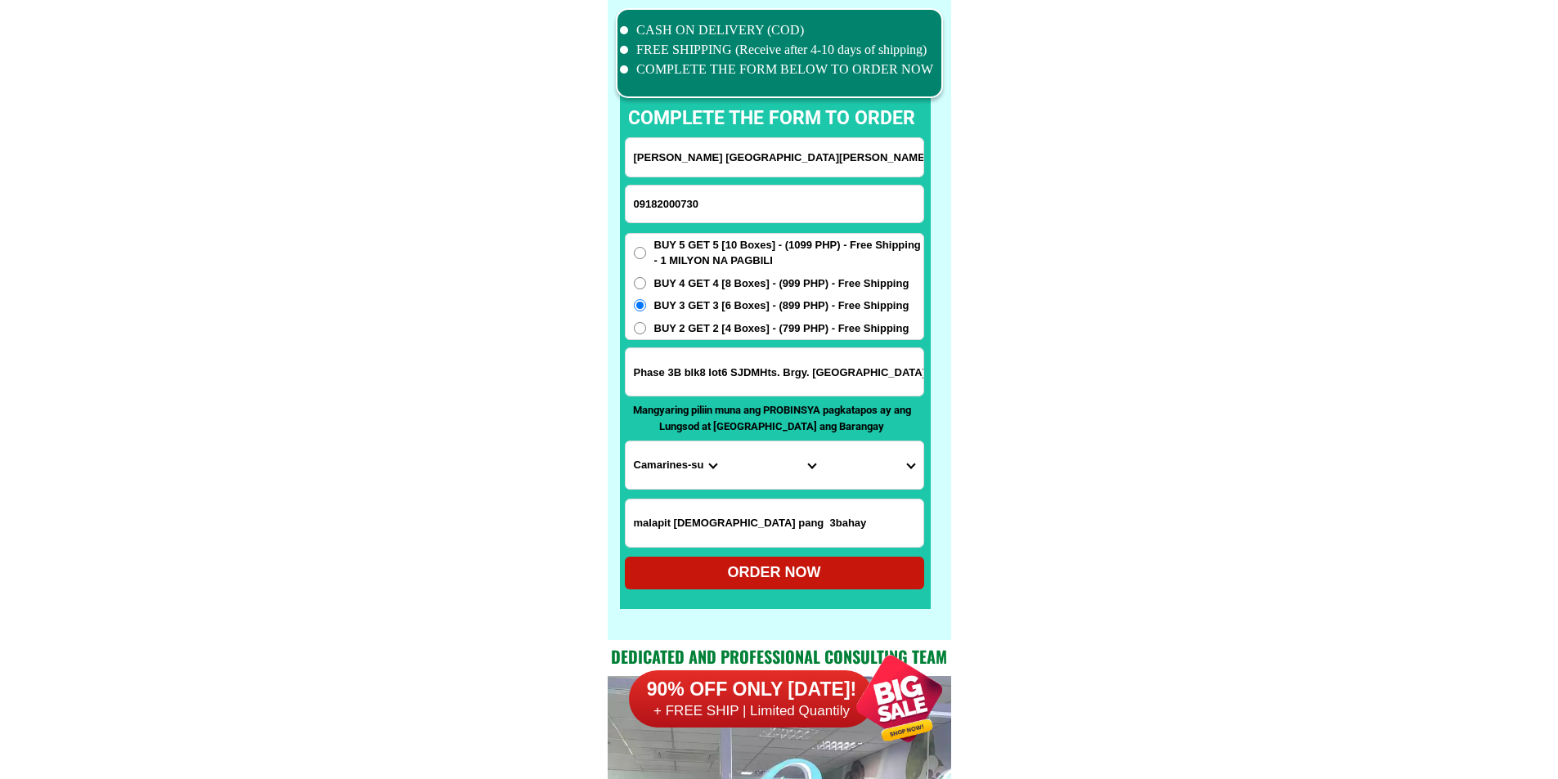
select select "63_761"
click at [626, 442] on select "Province [GEOGRAPHIC_DATA] [GEOGRAPHIC_DATA][PERSON_NAME][GEOGRAPHIC_DATA][GEOG…" at bounding box center [675, 465] width 99 height 47
click at [820, 460] on select "City [PERSON_NAME][GEOGRAPHIC_DATA] [GEOGRAPHIC_DATA] [GEOGRAPHIC_DATA] [GEOGRA…" at bounding box center [774, 465] width 99 height 47
click at [765, 465] on select "City [PERSON_NAME][GEOGRAPHIC_DATA] [GEOGRAPHIC_DATA] [GEOGRAPHIC_DATA] [GEOGRA…" at bounding box center [774, 465] width 99 height 47
select select "63_7612018"
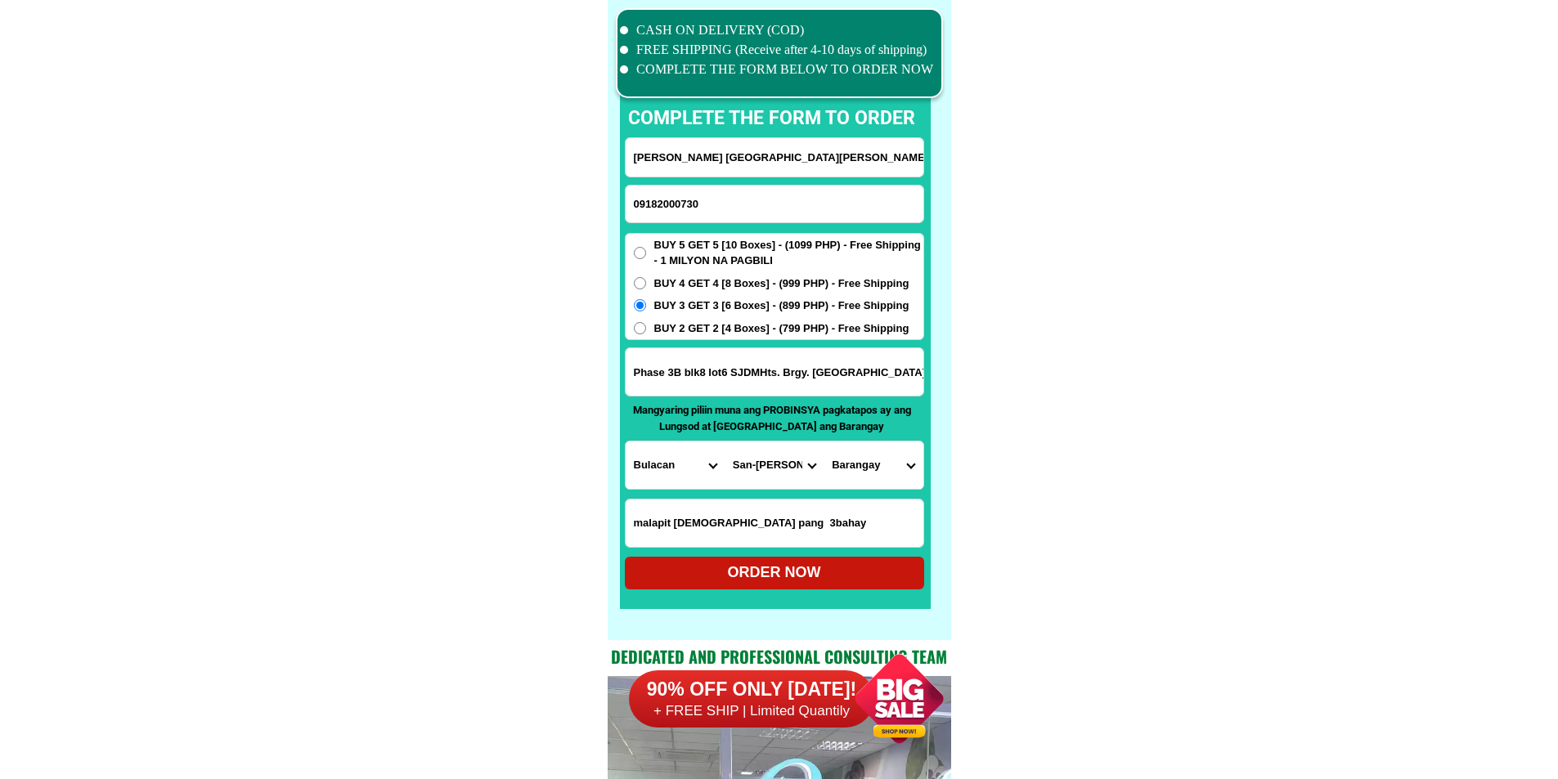
click at [896, 461] on select "Barangay Assumption Bagong buhay Bagong buhay ii Bagong buhay iii [GEOGRAPHIC_D…" at bounding box center [873, 465] width 99 height 47
select select "63_76120186513"
click at [824, 442] on select "Barangay Assumption Bagong buhay Bagong buhay ii Bagong buhay iii [GEOGRAPHIC_D…" at bounding box center [873, 465] width 99 height 47
click at [814, 480] on select "City [PERSON_NAME][GEOGRAPHIC_DATA] [GEOGRAPHIC_DATA] [GEOGRAPHIC_DATA] [GEOGRA…" at bounding box center [774, 465] width 99 height 47
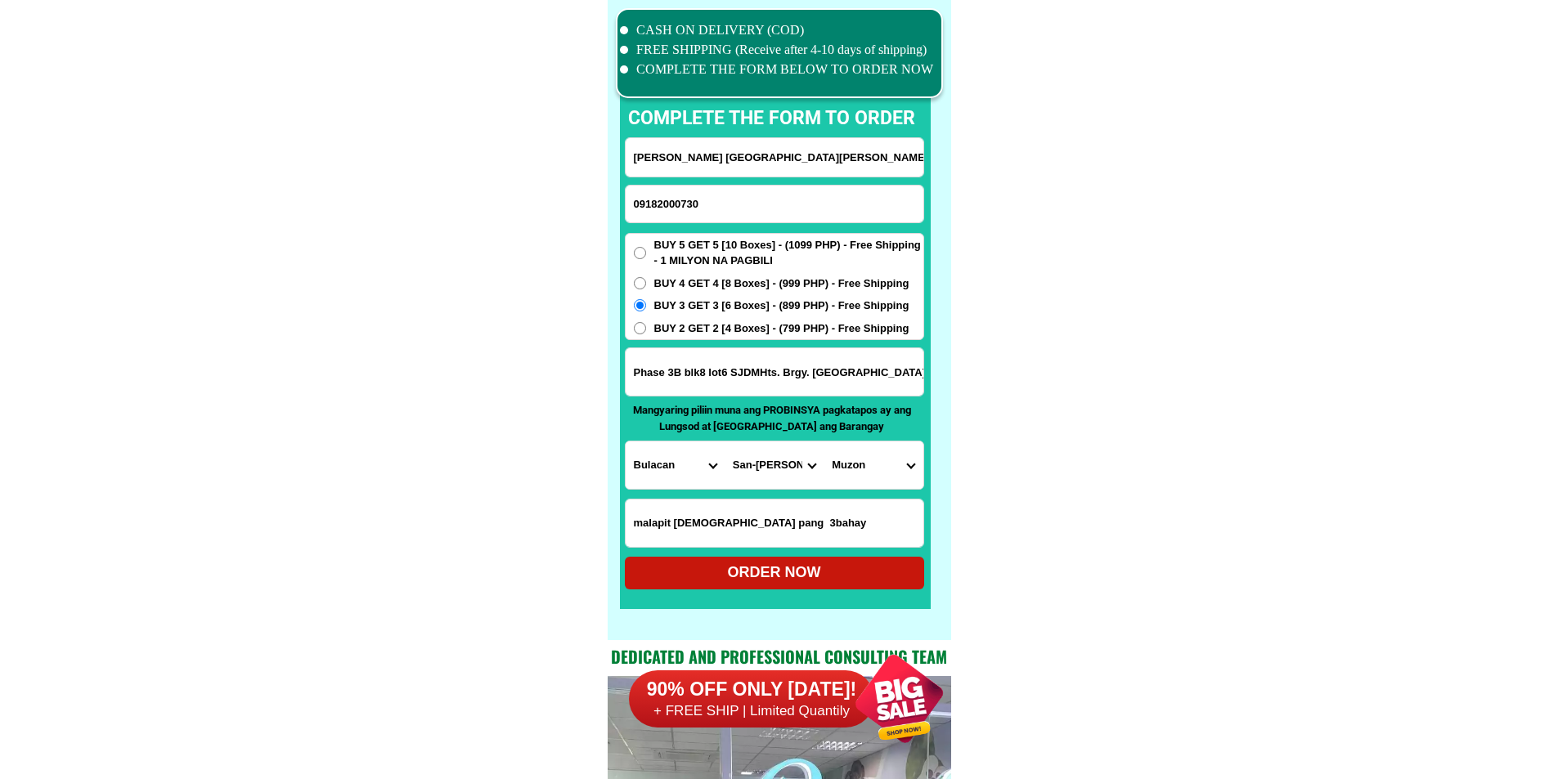
click at [846, 471] on select "Barangay Assumption Bagong buhay Bagong buhay ii Bagong buhay iii [GEOGRAPHIC_D…" at bounding box center [873, 465] width 99 height 47
click at [824, 442] on select "Barangay Assumption Bagong buhay Bagong buhay ii Bagong buhay iii [GEOGRAPHIC_D…" at bounding box center [873, 465] width 99 height 47
click at [801, 577] on div "ORDER NOW" at bounding box center [774, 573] width 299 height 22
type input "[PERSON_NAME] [GEOGRAPHIC_DATA][PERSON_NAME]"
radio input "true"
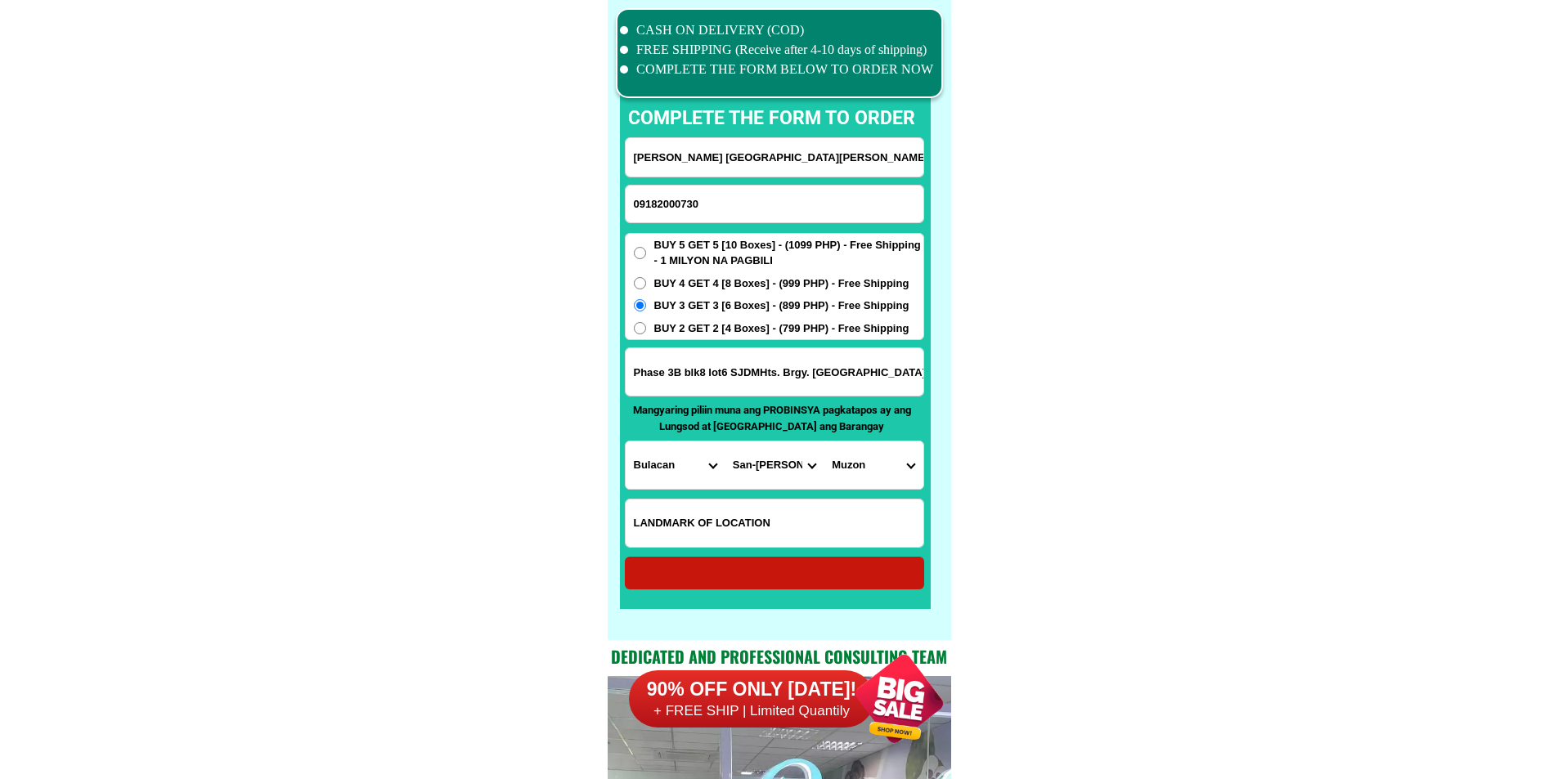
radio input "true"
